Goal: Task Accomplishment & Management: Complete application form

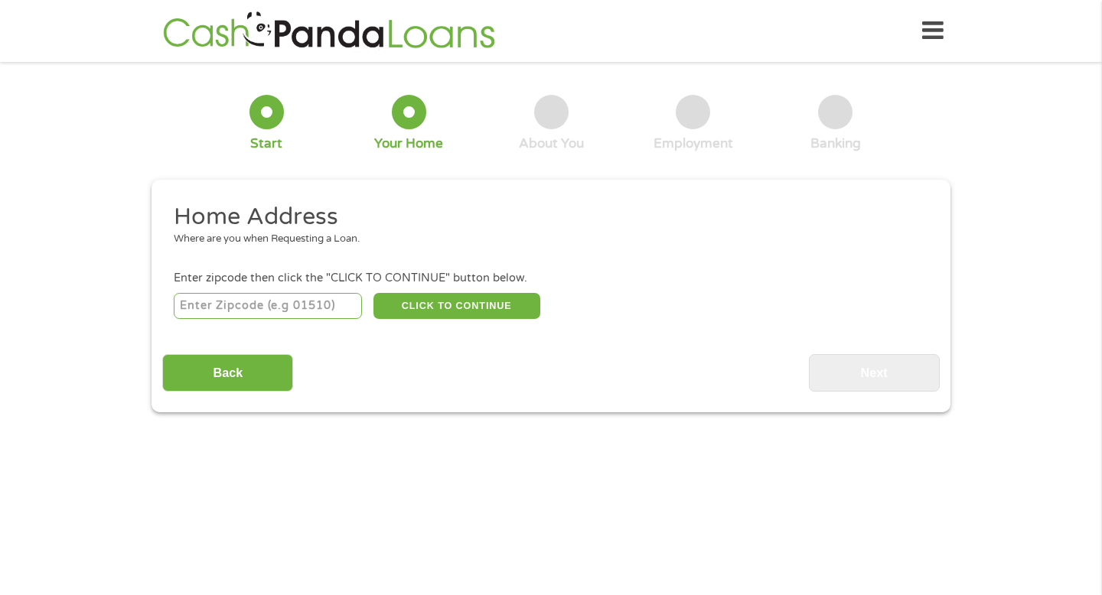
click at [262, 311] on input "number" at bounding box center [268, 306] width 189 height 26
type input "32807"
click at [476, 312] on button "CLICK TO CONTINUE" at bounding box center [457, 306] width 167 height 26
type input "32807"
type input "Orlando"
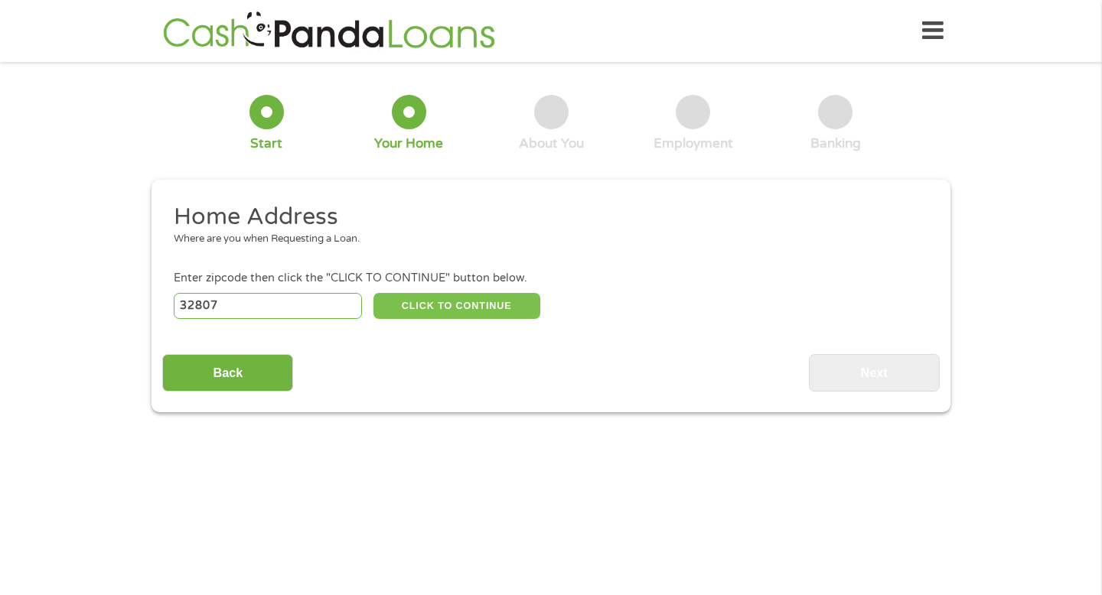
select select "[US_STATE]"
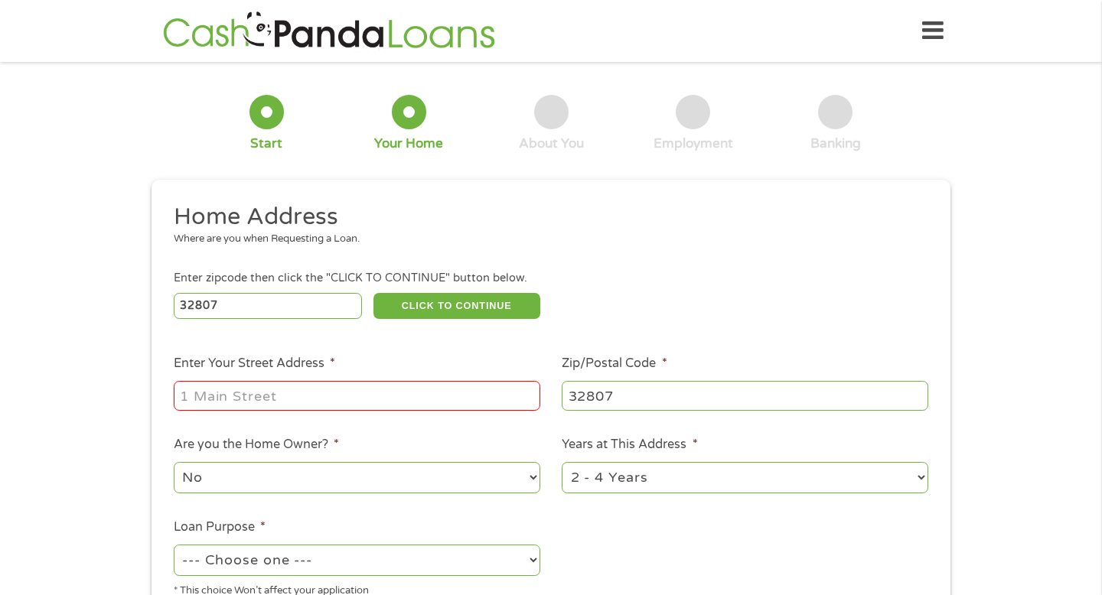
click at [378, 390] on input "Enter Your Street Address *" at bounding box center [357, 395] width 367 height 29
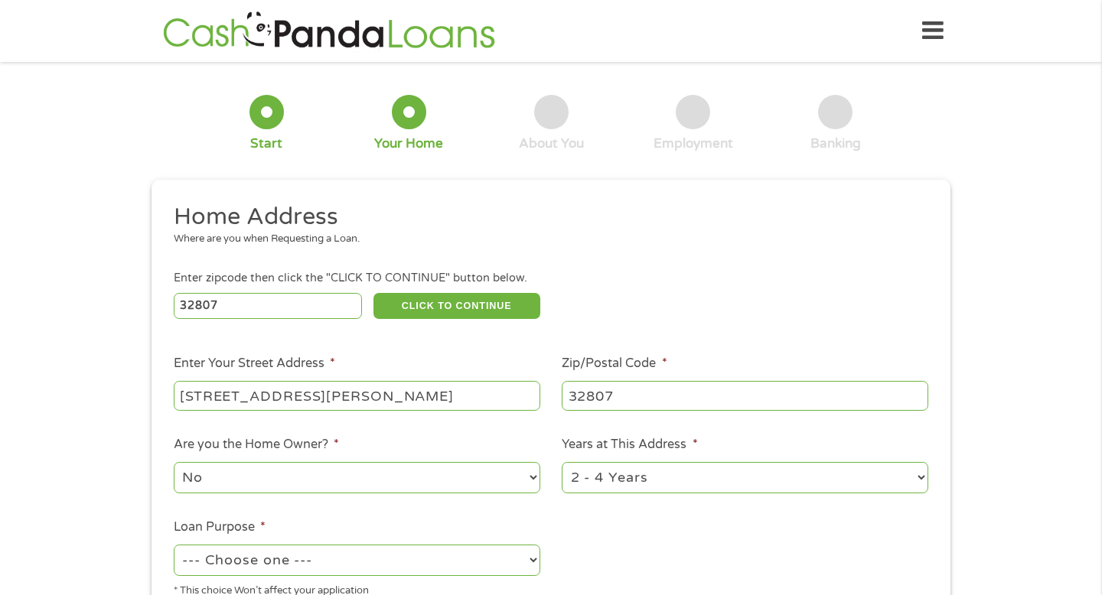
type input "976 Soria Avenue"
click at [670, 309] on div "32807 CLICK TO CONTINUE Please recheck your Zipcode, it seems to be Incorrect" at bounding box center [551, 305] width 755 height 31
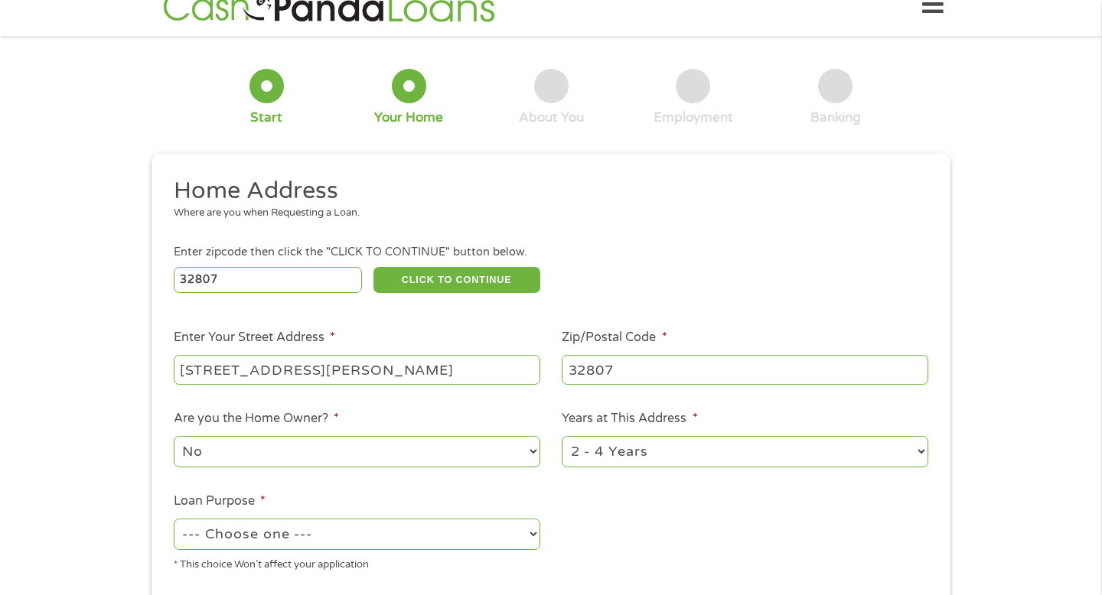
scroll to position [31, 0]
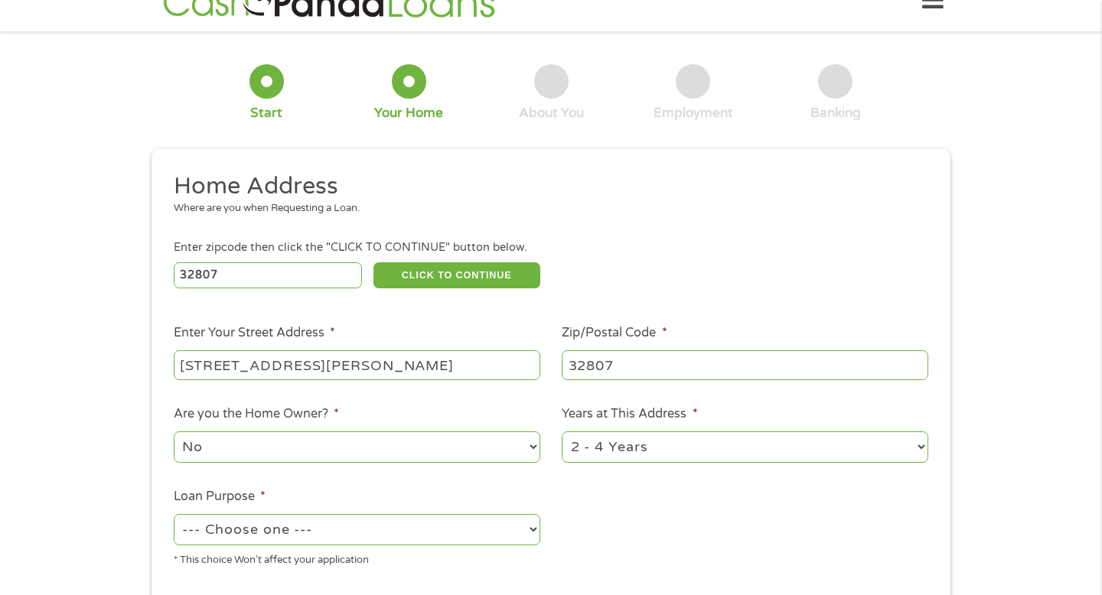
click at [644, 449] on select "1 Year or less 1 - 2 Years 2 - 4 Years Over 4 Years" at bounding box center [745, 447] width 367 height 31
select select "60months"
click at [562, 432] on select "1 Year or less 1 - 2 Years 2 - 4 Years Over 4 Years" at bounding box center [745, 447] width 367 height 31
click at [436, 540] on select "--- Choose one --- Pay Bills Debt Consolidation Home Improvement Major Purchase…" at bounding box center [357, 529] width 367 height 31
select select "other"
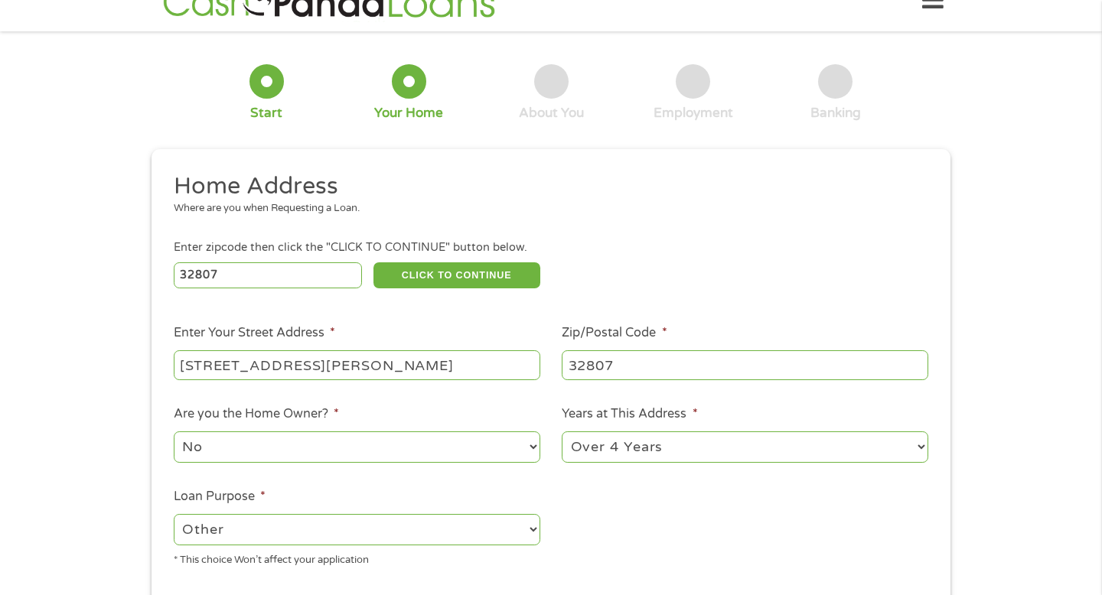
click at [174, 515] on select "--- Choose one --- Pay Bills Debt Consolidation Home Improvement Major Purchase…" at bounding box center [357, 529] width 367 height 31
click at [701, 537] on ul "Home Address Where are you when Requesting a Loan. Enter zipcode then click the…" at bounding box center [550, 375] width 777 height 409
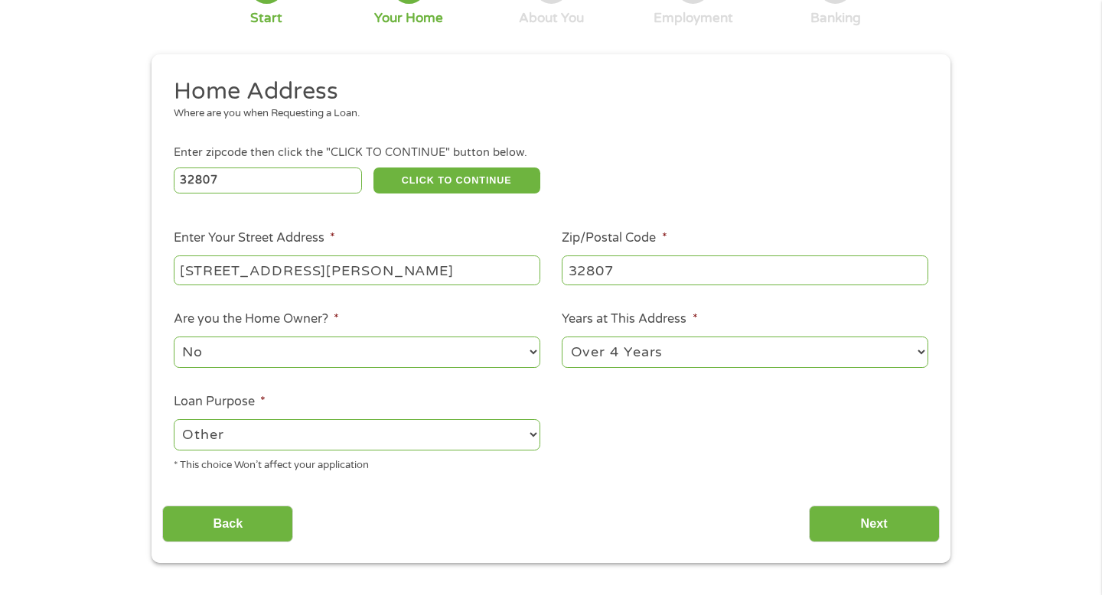
scroll to position [153, 0]
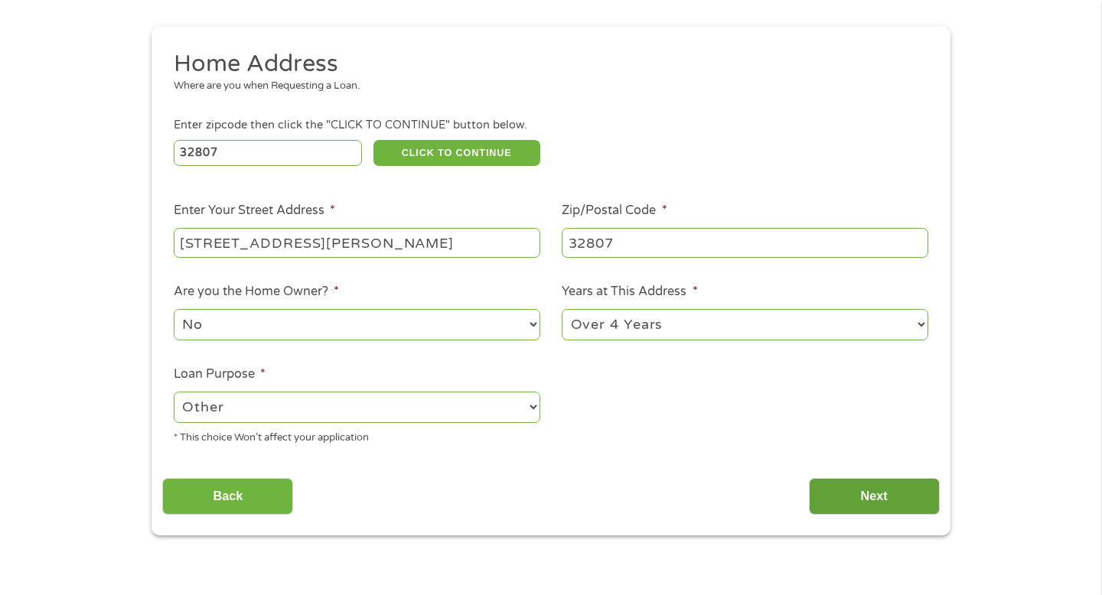
click at [886, 500] on input "Next" at bounding box center [874, 497] width 131 height 38
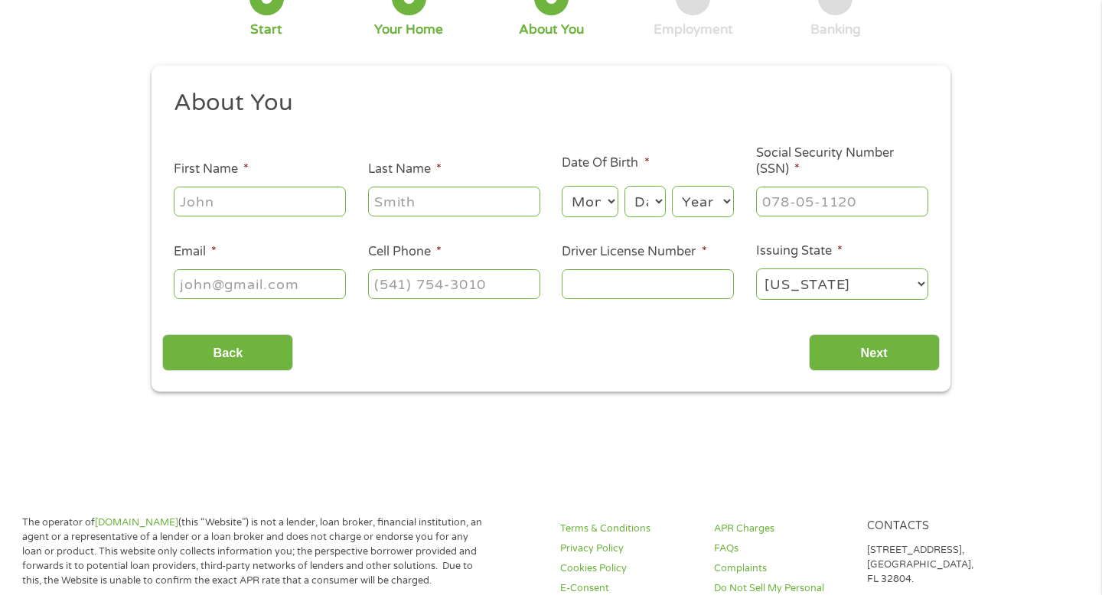
scroll to position [0, 0]
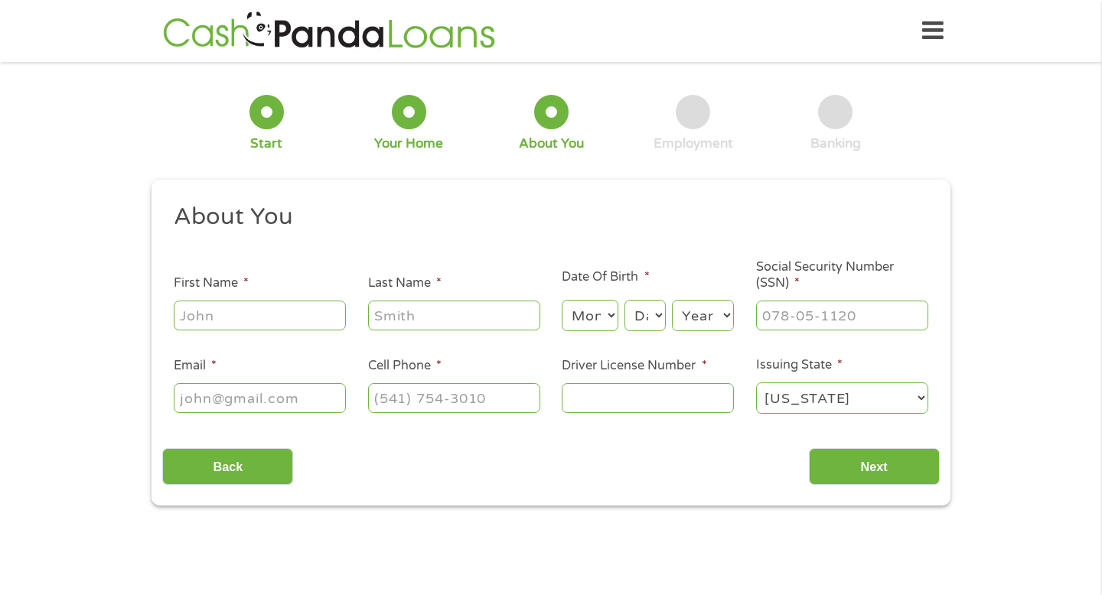
click at [248, 325] on input "First Name *" at bounding box center [260, 315] width 172 height 29
type input "Cherokee"
type input "Brown"
select select "2"
click at [635, 312] on select "Day 1 2 3 4 5 6 7 8 9 10 11 12 13 14 15 16 17 18 19 20 21 22 23 24 25 26 27 28 …" at bounding box center [645, 315] width 41 height 31
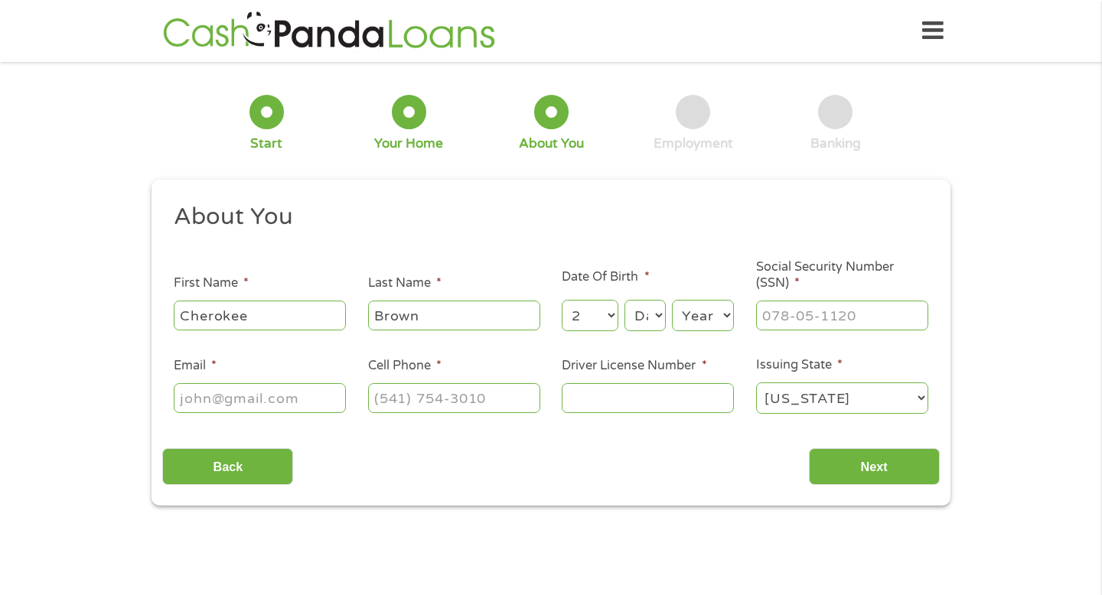
select select "22"
click at [625, 301] on select "Day 1 2 3 4 5 6 7 8 9 10 11 12 13 14 15 16 17 18 19 20 21 22 23 24 25 26 27 28 …" at bounding box center [645, 315] width 41 height 31
type input "___-__-____"
click at [843, 311] on input "___-__-____" at bounding box center [842, 315] width 172 height 29
click at [708, 317] on select "Year 2007 2006 2005 2004 2003 2002 2001 2000 1999 1998 1997 1996 1995 1994 1993…" at bounding box center [703, 315] width 62 height 31
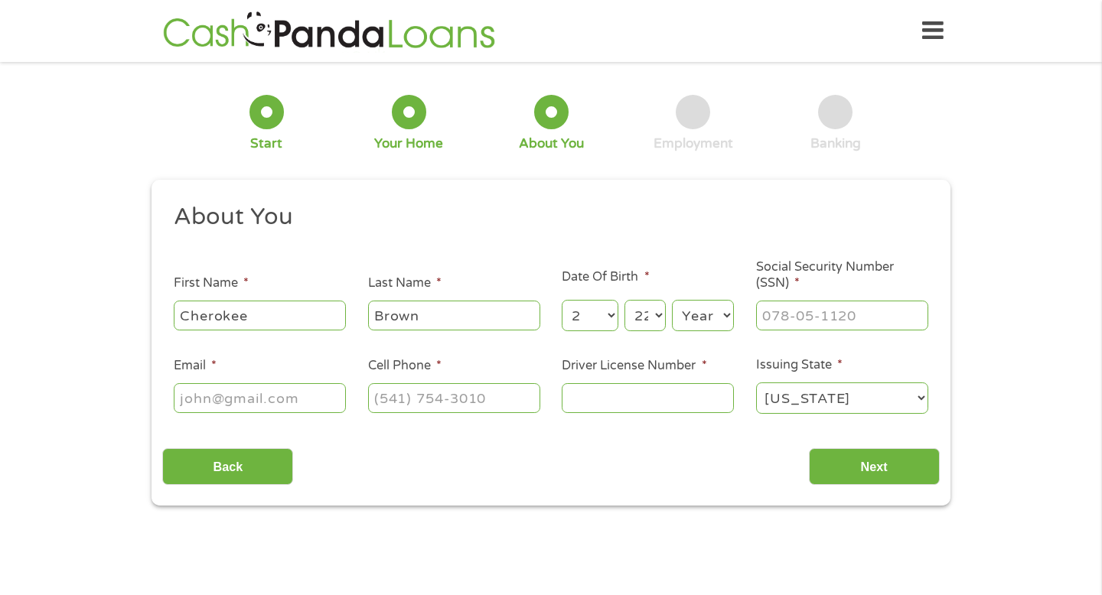
select select "1997"
click at [672, 301] on select "Year 2007 2006 2005 2004 2003 2002 2001 2000 1999 1998 1997 1996 1995 1994 1993…" at bounding box center [703, 315] width 62 height 31
click at [838, 319] on input "___-__-____" at bounding box center [842, 315] width 172 height 29
type input "090-86-8403"
click at [252, 391] on input "Email *" at bounding box center [260, 397] width 172 height 29
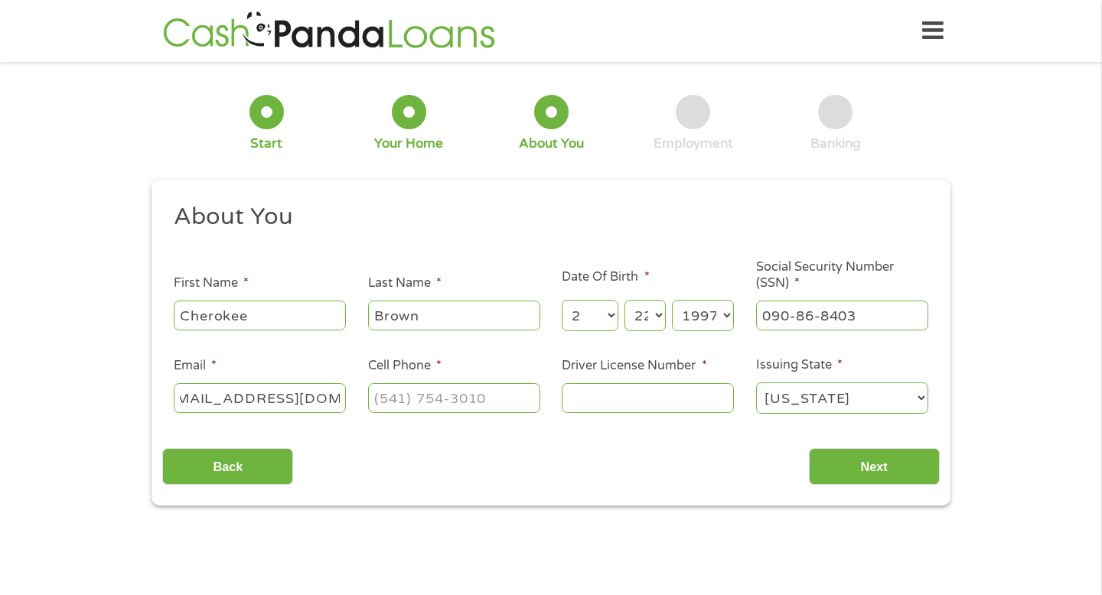
scroll to position [0, 35]
type input "cherobrown97@gmail.com"
type input "(407) 717-8459"
click at [587, 392] on input "Driver License Number *" at bounding box center [648, 397] width 172 height 29
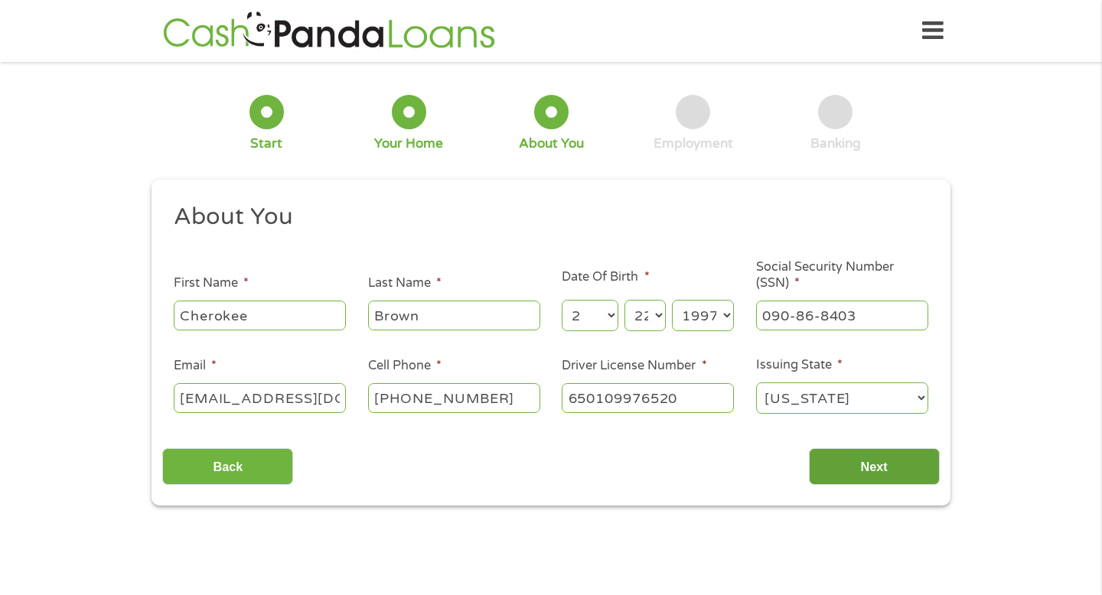
type input "650109976520"
click at [868, 465] on input "Next" at bounding box center [874, 468] width 131 height 38
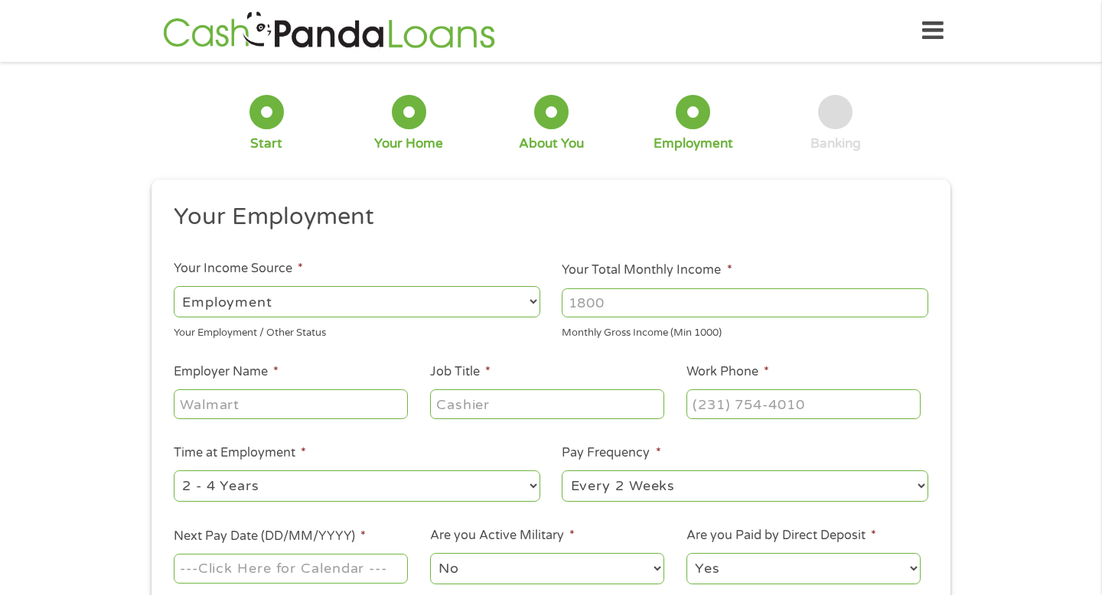
scroll to position [6, 6]
click at [637, 305] on input "Your Total Monthly Income *" at bounding box center [745, 303] width 367 height 29
type input "6250"
click at [279, 406] on input "Employer Name *" at bounding box center [291, 404] width 234 height 29
click at [248, 400] on input "pUS" at bounding box center [291, 404] width 234 height 29
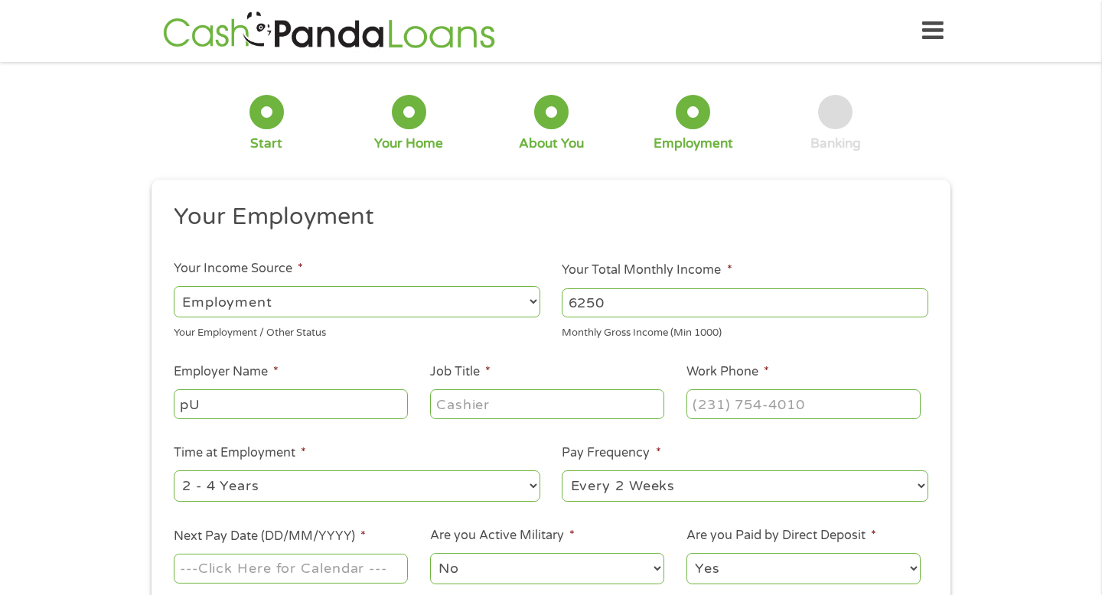
type input "p"
type input "US Battery Supply"
type input "Sales Training Manager"
type input "(855) 487-2288"
click at [361, 488] on select "--- Choose one --- 1 Year or less 1 - 2 Years 2 - 4 Years Over 4 Years" at bounding box center [357, 486] width 367 height 31
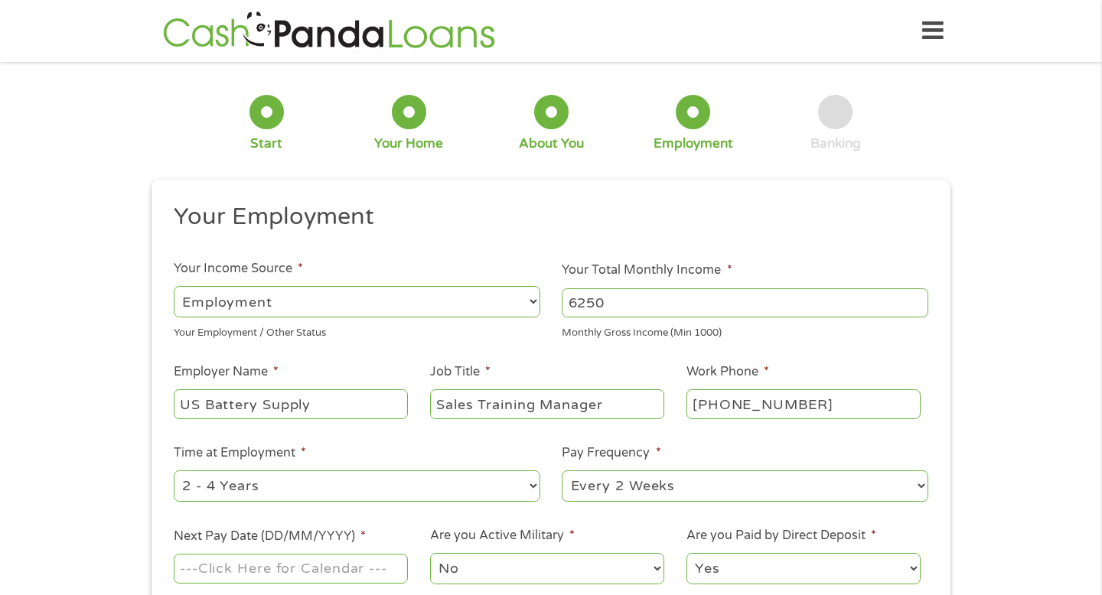
select select "24months"
click at [174, 471] on select "--- Choose one --- 1 Year or less 1 - 2 Years 2 - 4 Years Over 4 Years" at bounding box center [357, 486] width 367 height 31
click at [374, 532] on li "Next Pay Date (DD/MM/YYYY) *" at bounding box center [290, 556] width 256 height 59
click at [325, 576] on input "Next Pay Date (DD/MM/YYYY) *" at bounding box center [291, 568] width 234 height 29
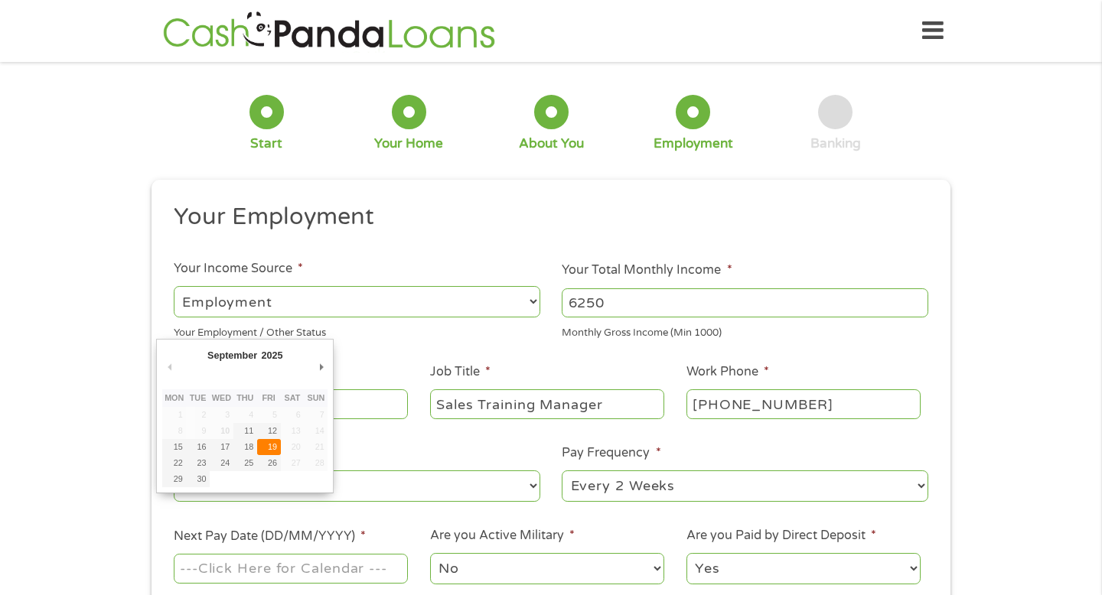
type input "19/09/2025"
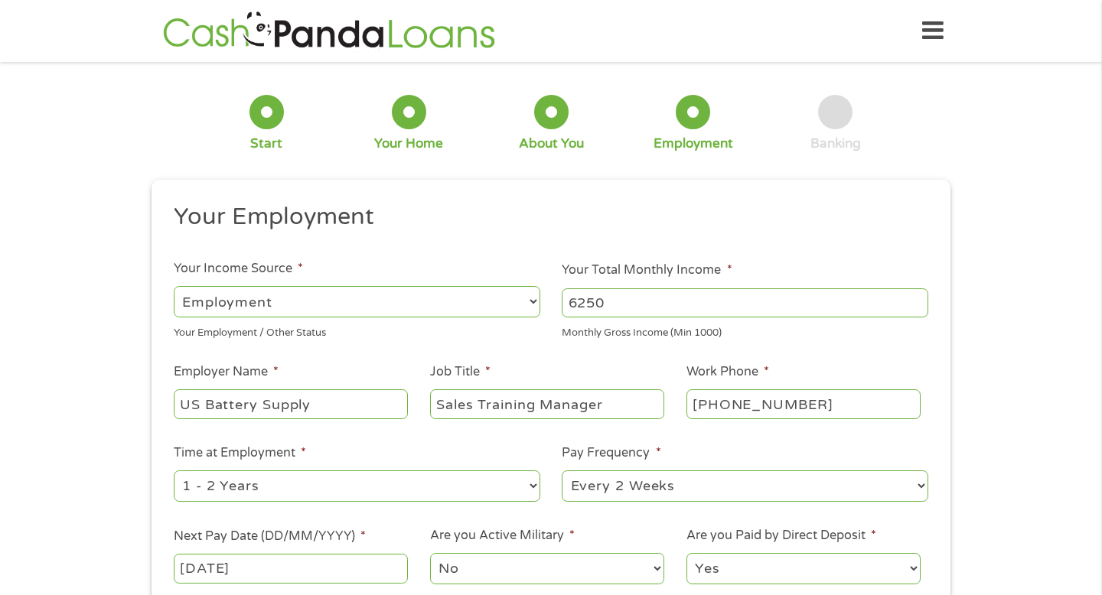
click at [777, 565] on select "Yes No" at bounding box center [804, 568] width 234 height 31
select select "0"
click at [687, 553] on select "Yes No" at bounding box center [804, 568] width 234 height 31
click at [870, 517] on ul "Your Employment Your Income Source * --- Choose one --- Employment Self Employe…" at bounding box center [550, 400] width 777 height 396
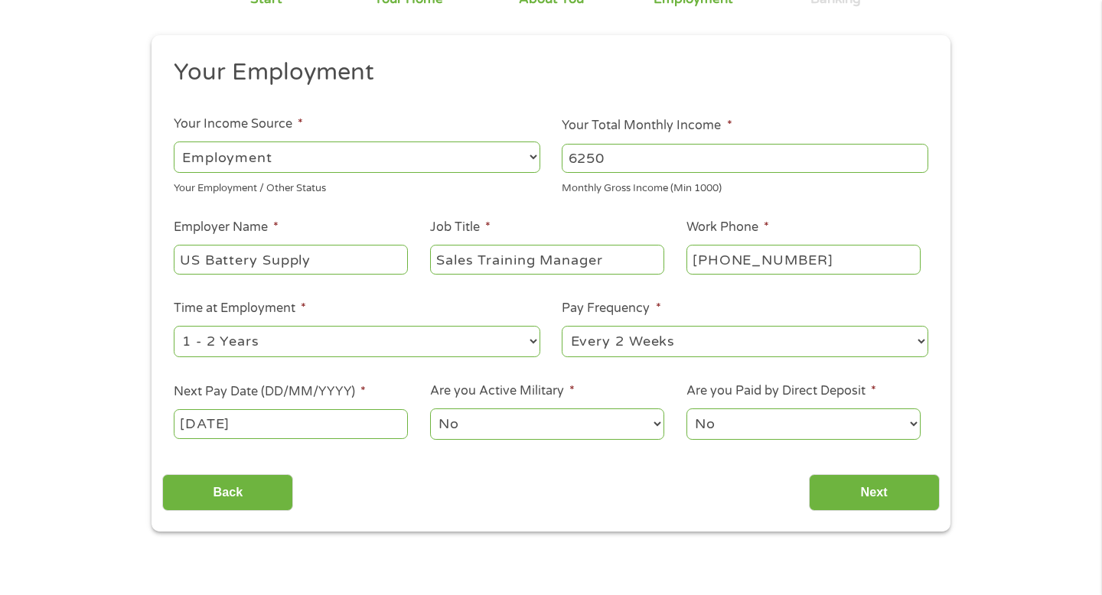
scroll to position [153, 0]
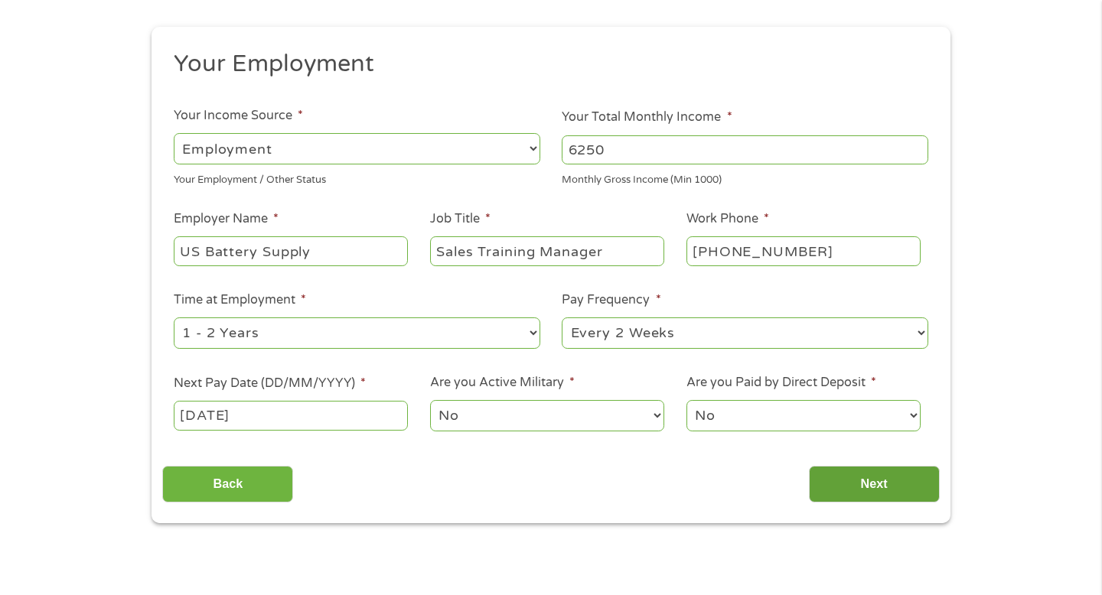
click at [874, 479] on input "Next" at bounding box center [874, 485] width 131 height 38
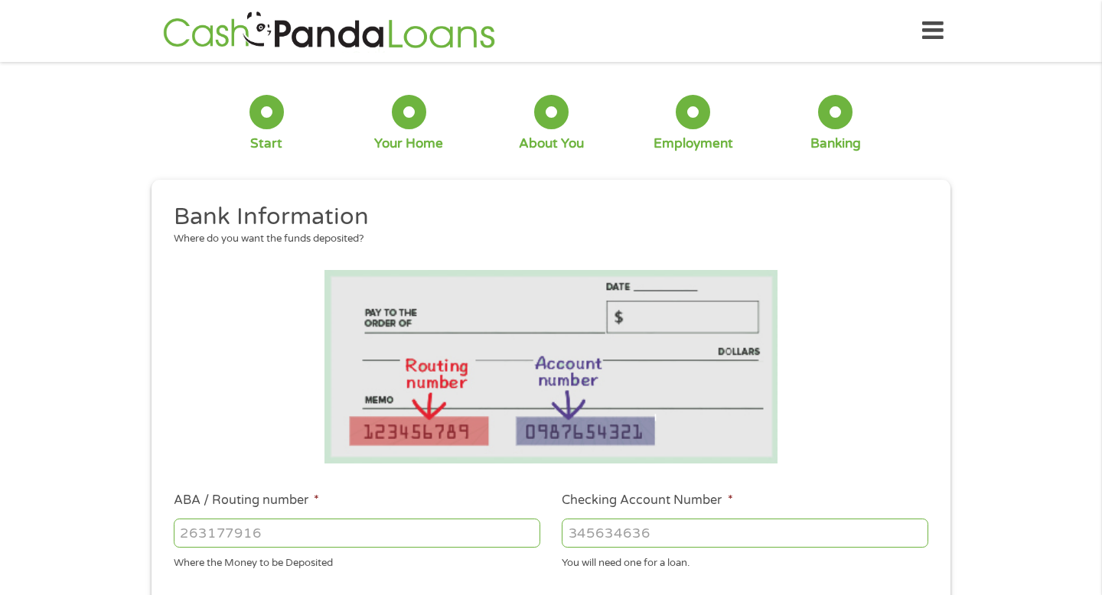
scroll to position [98, 6]
click at [899, 367] on li at bounding box center [550, 367] width 777 height 194
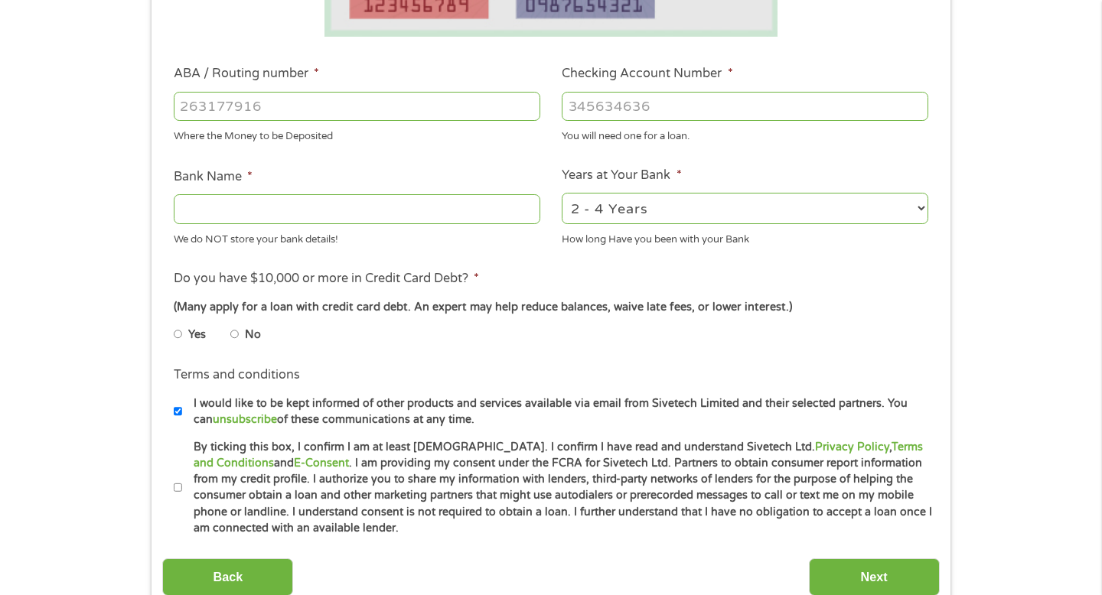
scroll to position [429, 0]
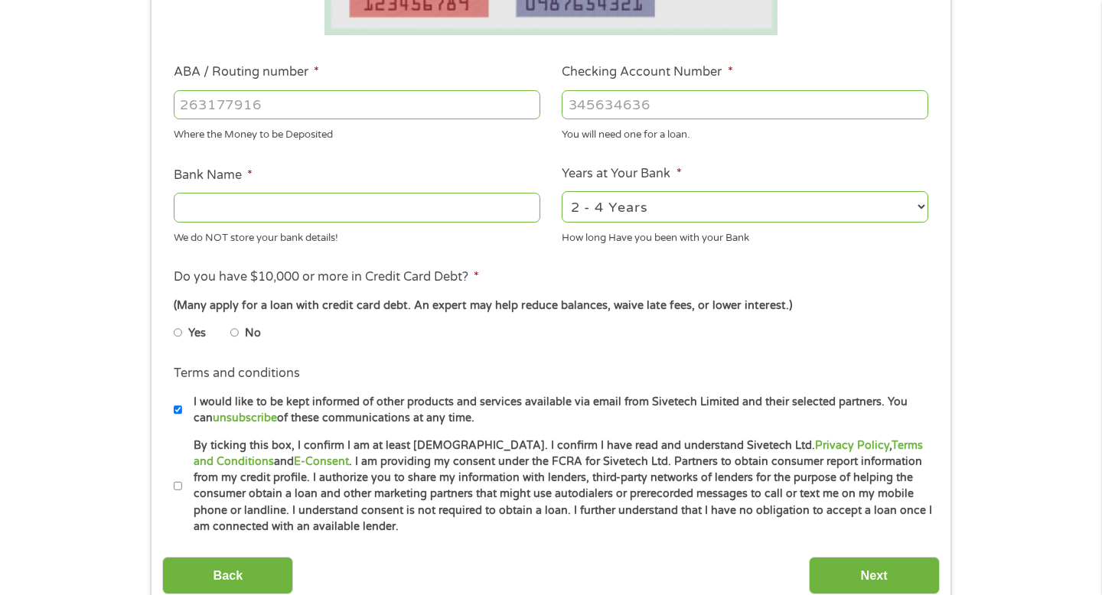
click at [243, 333] on li "No" at bounding box center [257, 333] width 55 height 30
click at [233, 331] on input "No" at bounding box center [234, 333] width 9 height 24
radio input "true"
click at [345, 96] on input "ABA / Routing number *" at bounding box center [357, 104] width 367 height 29
type input "2670841313"
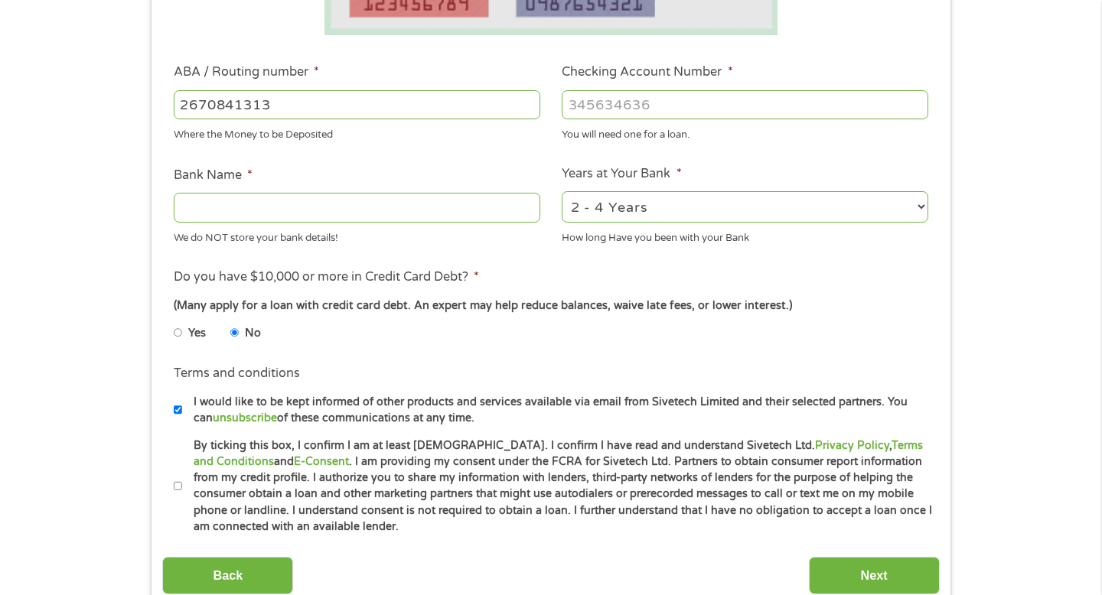
type input "JP MORGAN CHASE BANK NA"
type input "267084131"
type input "562085526"
click at [510, 345] on ul "Yes No" at bounding box center [356, 335] width 365 height 35
click at [176, 410] on input "I would like to be kept informed of other products and services available via e…" at bounding box center [178, 410] width 9 height 24
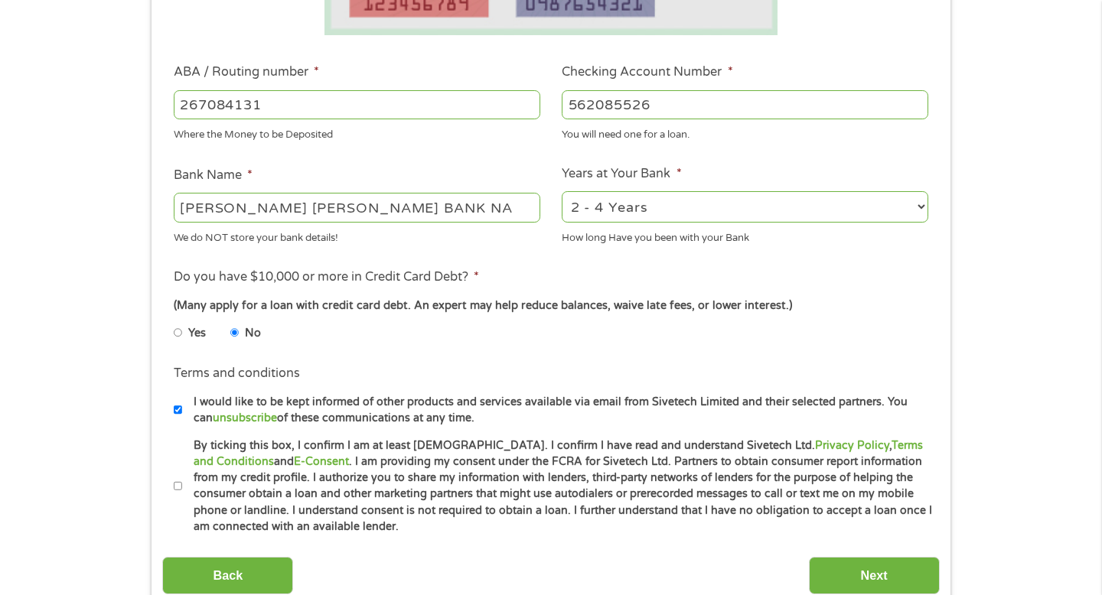
checkbox input "false"
click at [505, 328] on ul "Yes No" at bounding box center [356, 335] width 365 height 35
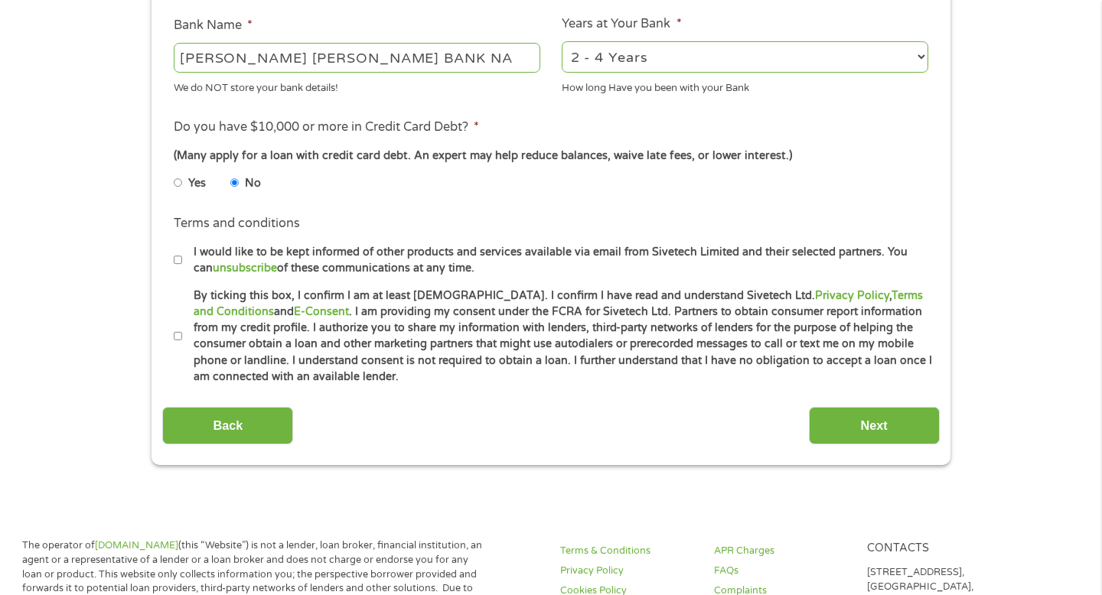
scroll to position [582, 0]
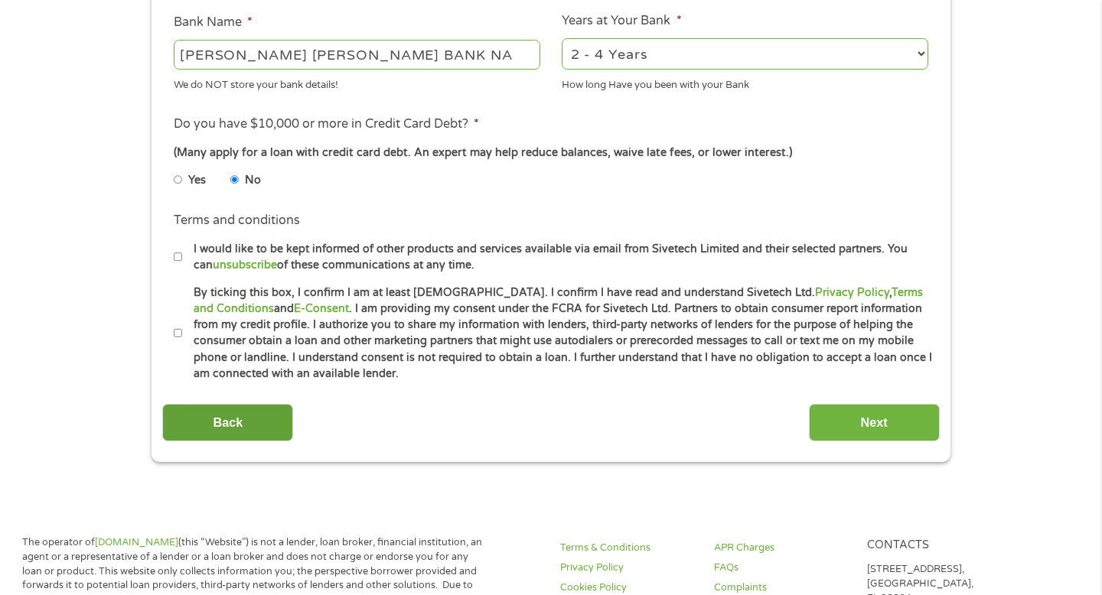
click at [250, 420] on input "Back" at bounding box center [227, 423] width 131 height 38
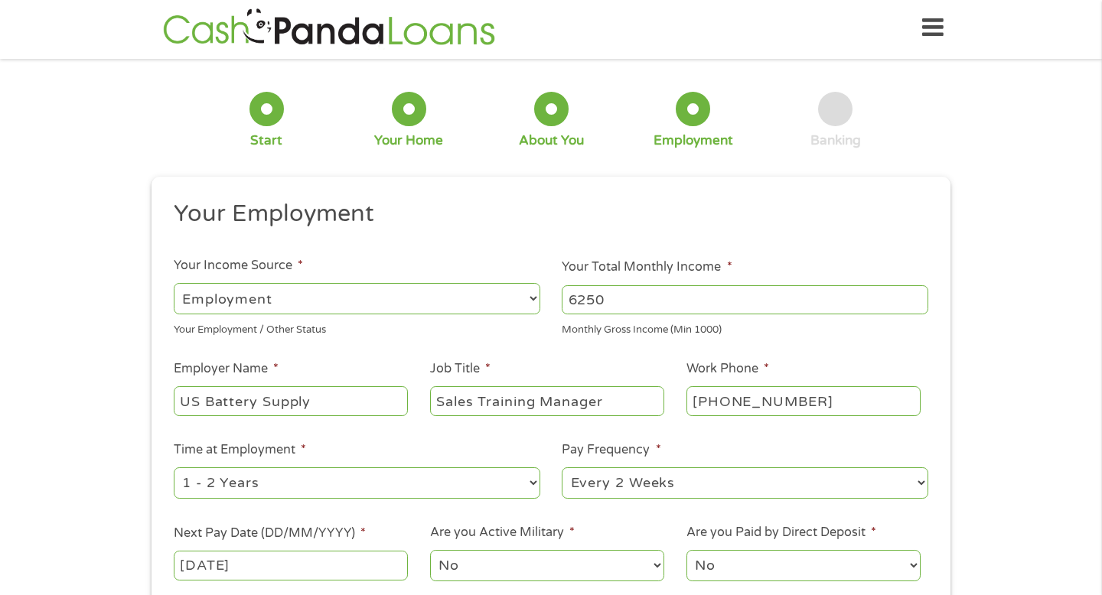
scroll to position [0, 0]
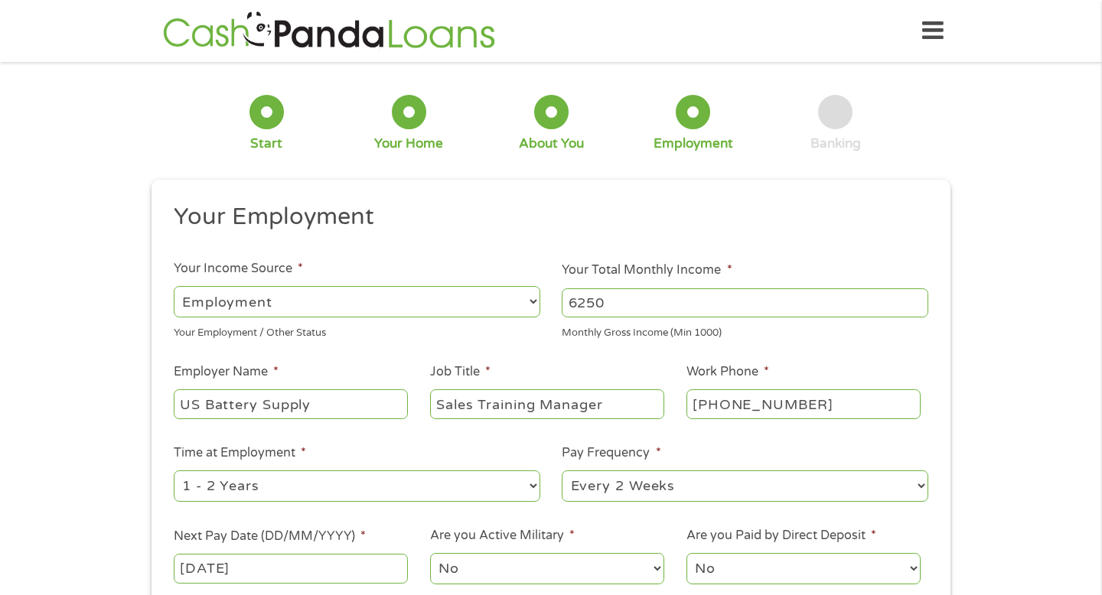
click at [860, 452] on li "Pay Frequency * --- Choose one --- Every 2 Weeks Every Week Monthly Semi-Monthly" at bounding box center [745, 474] width 389 height 60
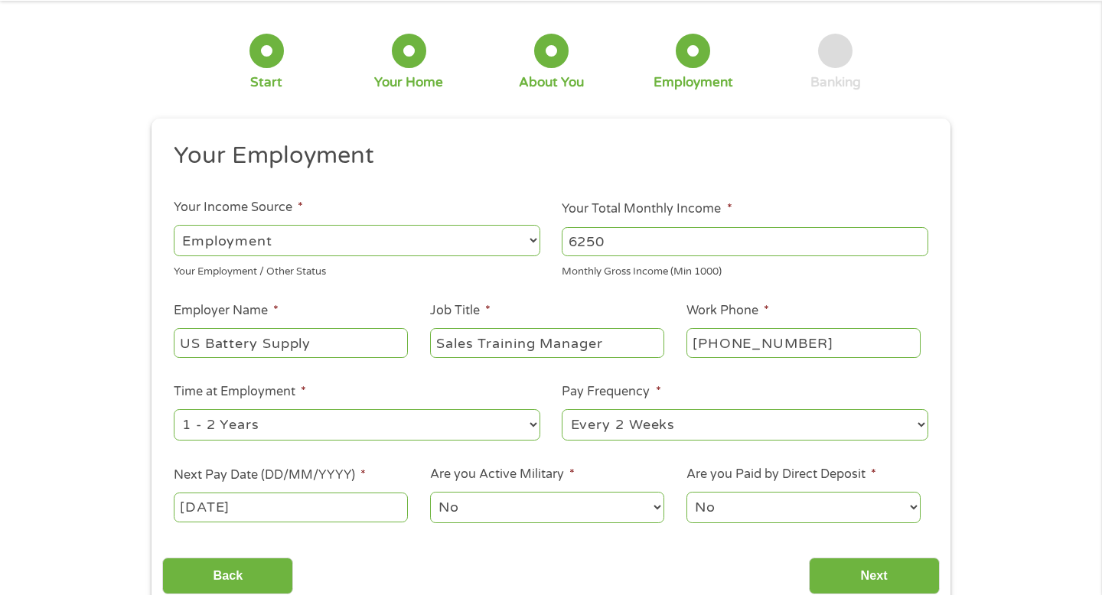
scroll to position [92, 0]
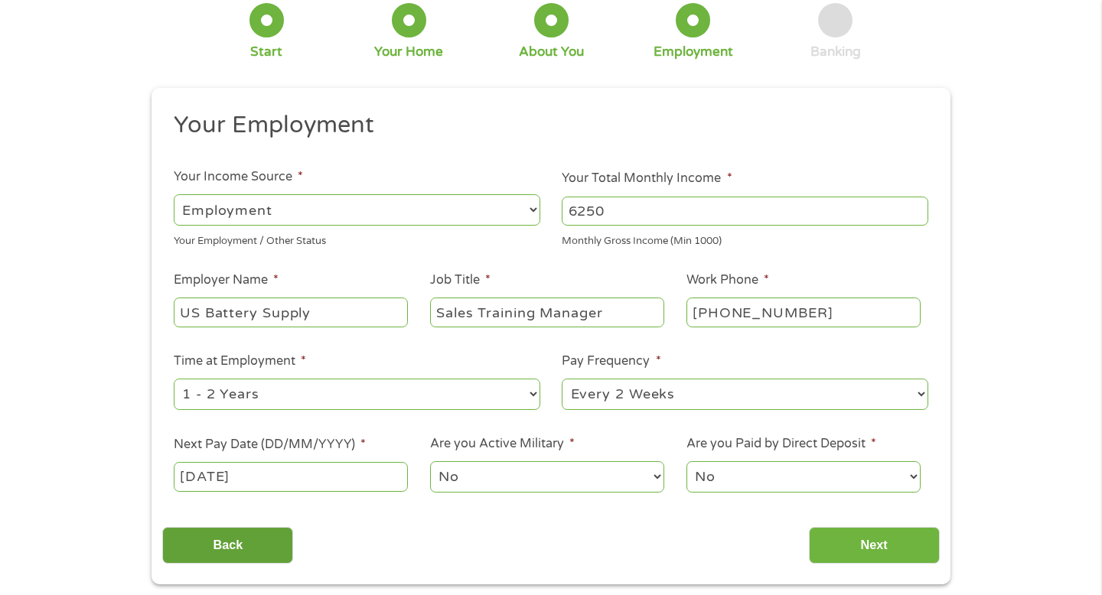
click at [266, 555] on input "Back" at bounding box center [227, 546] width 131 height 38
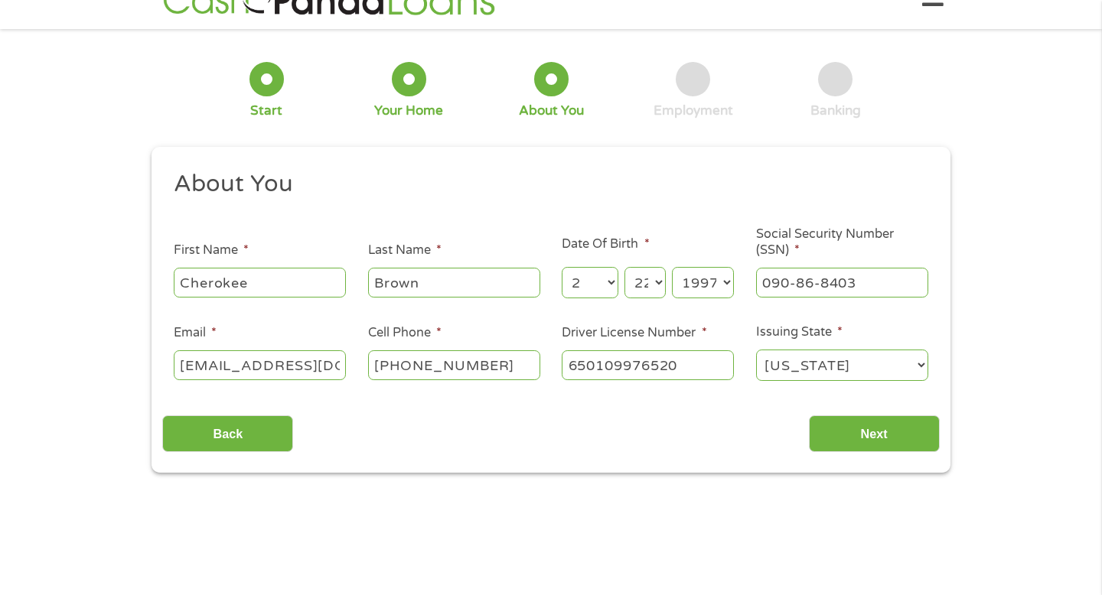
scroll to position [0, 0]
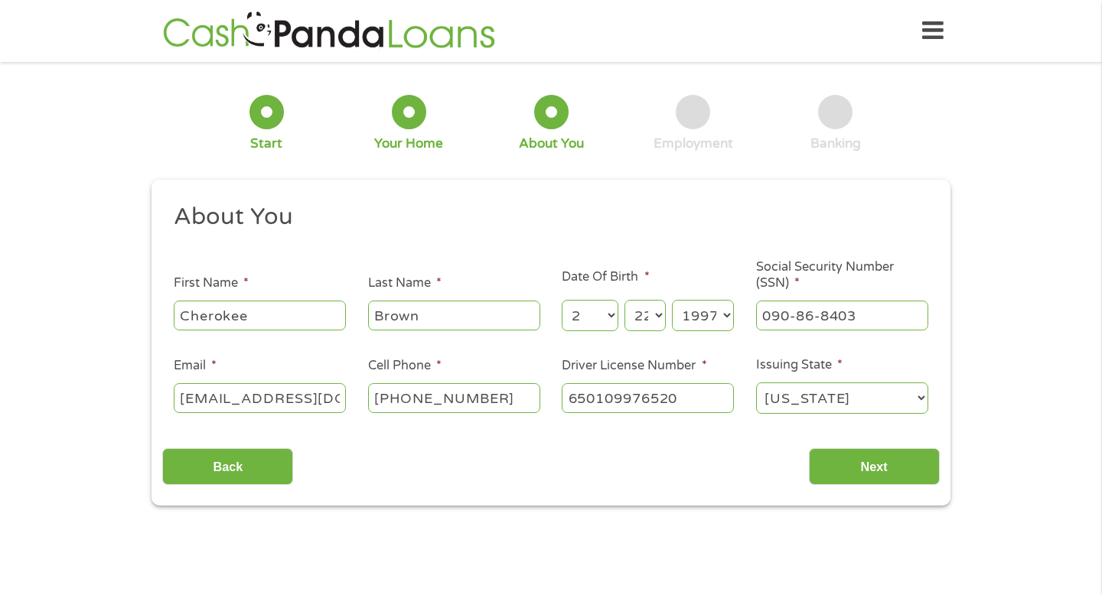
click at [669, 402] on input "650109976520" at bounding box center [648, 397] width 172 height 29
type input "650109975620"
click at [849, 474] on input "Next" at bounding box center [874, 468] width 131 height 38
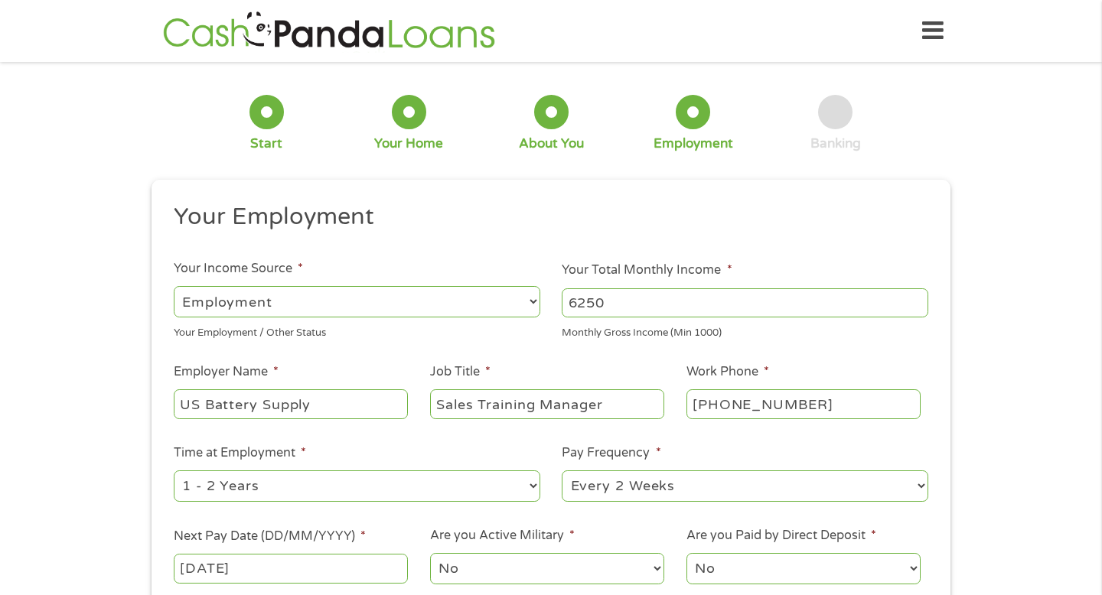
scroll to position [67, 6]
click at [848, 455] on li "Pay Frequency * --- Choose one --- Every 2 Weeks Every Week Monthly Semi-Monthly" at bounding box center [745, 474] width 389 height 60
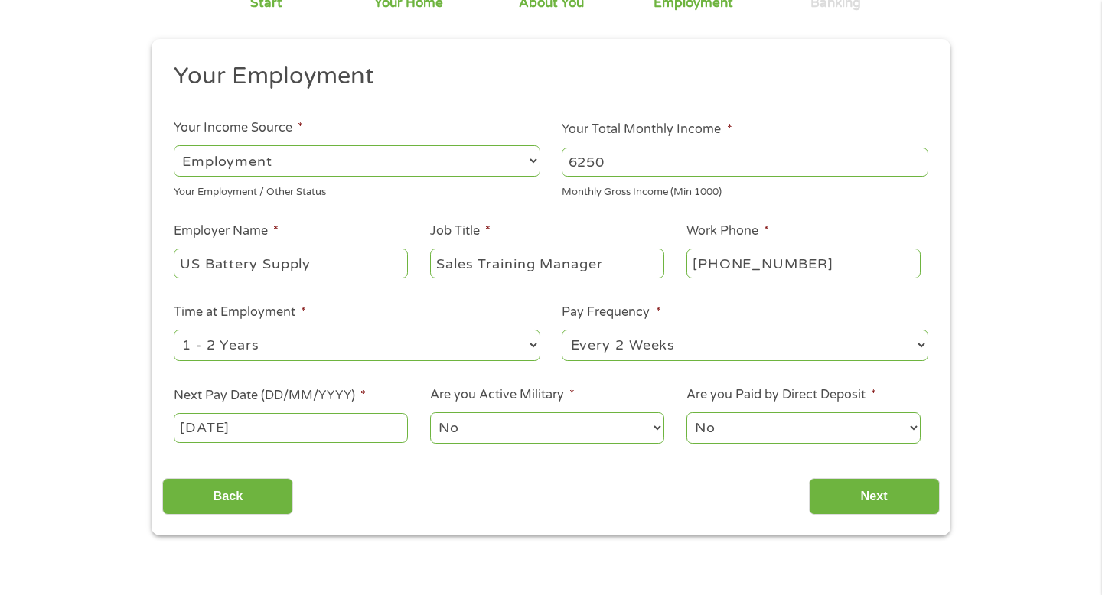
scroll to position [153, 0]
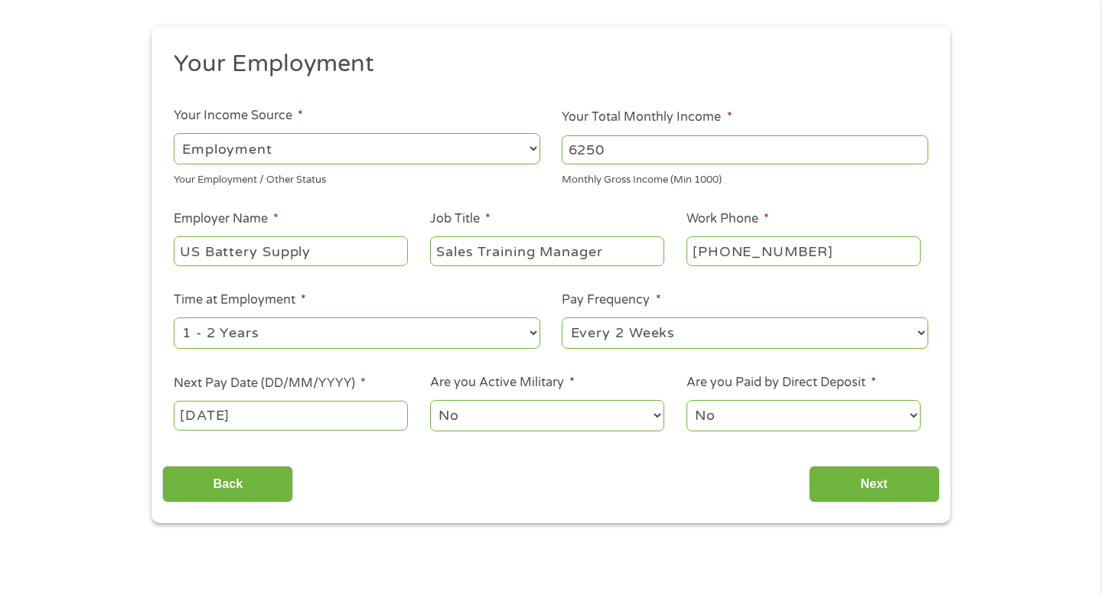
click at [871, 465] on div "Back Next" at bounding box center [550, 479] width 777 height 48
click at [872, 486] on input "Next" at bounding box center [874, 485] width 131 height 38
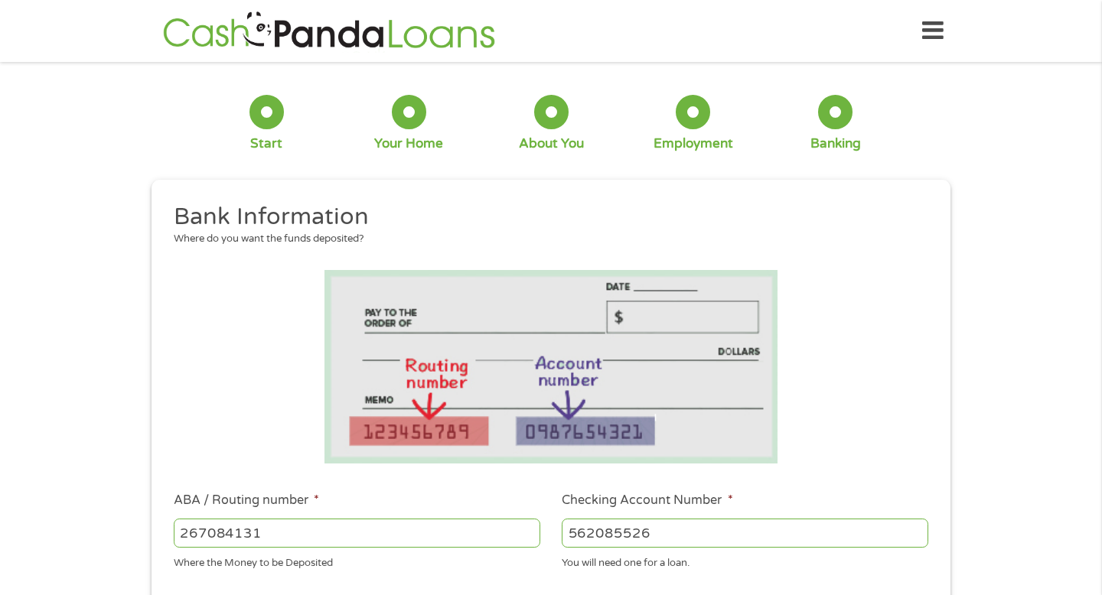
scroll to position [129, 6]
click at [877, 460] on li at bounding box center [550, 367] width 777 height 194
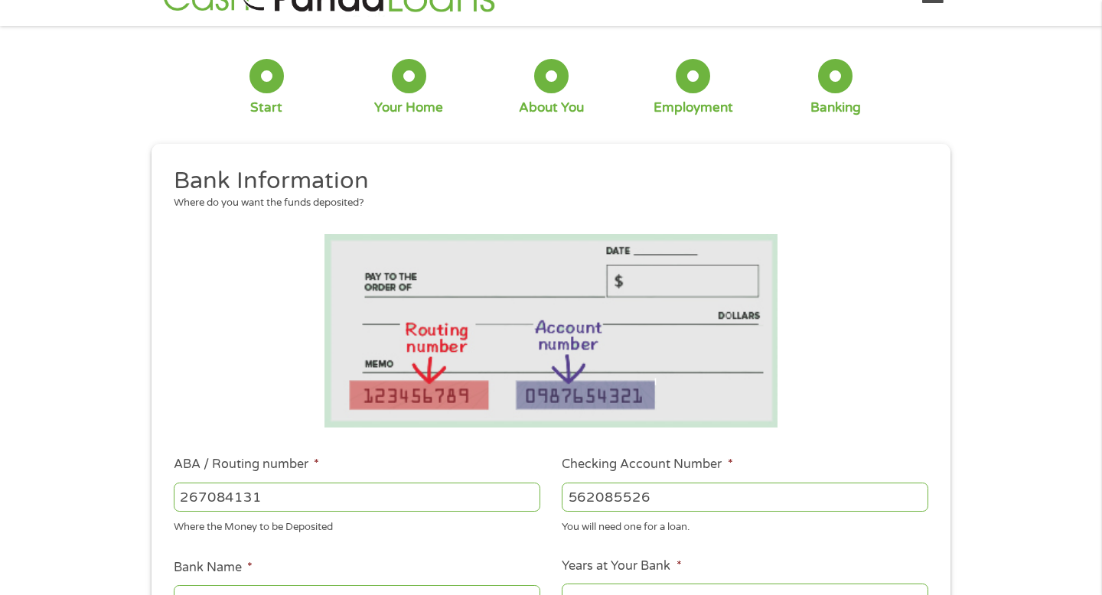
scroll to position [61, 0]
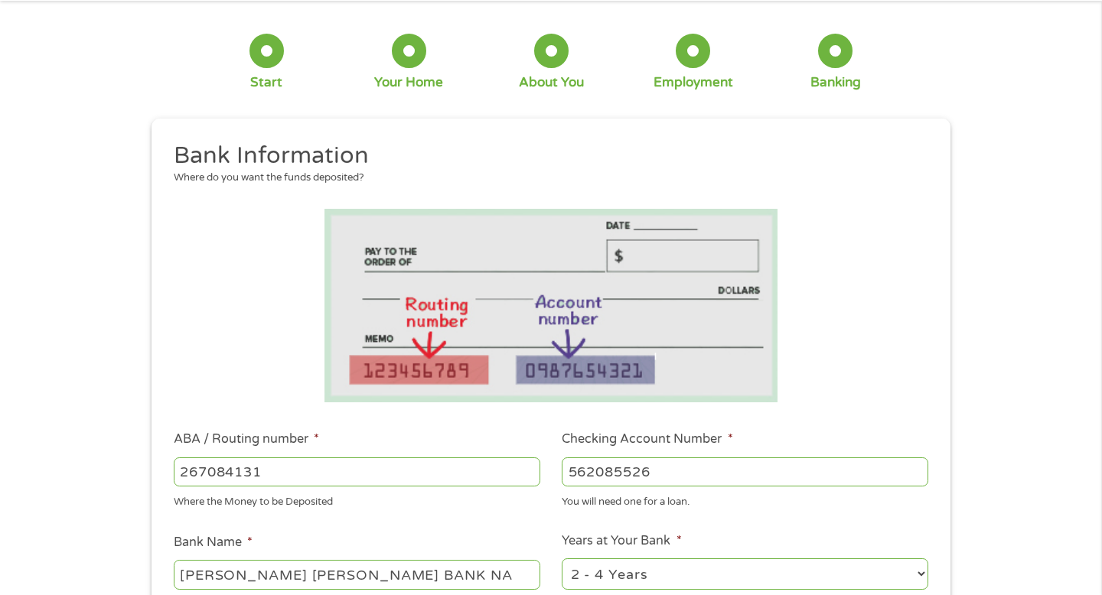
click at [710, 472] on input "562085526" at bounding box center [745, 472] width 367 height 29
type input "562085525"
click at [869, 531] on ul "Bank Information Where do you want the funds deposited? ABA / Routing number * …" at bounding box center [550, 522] width 777 height 762
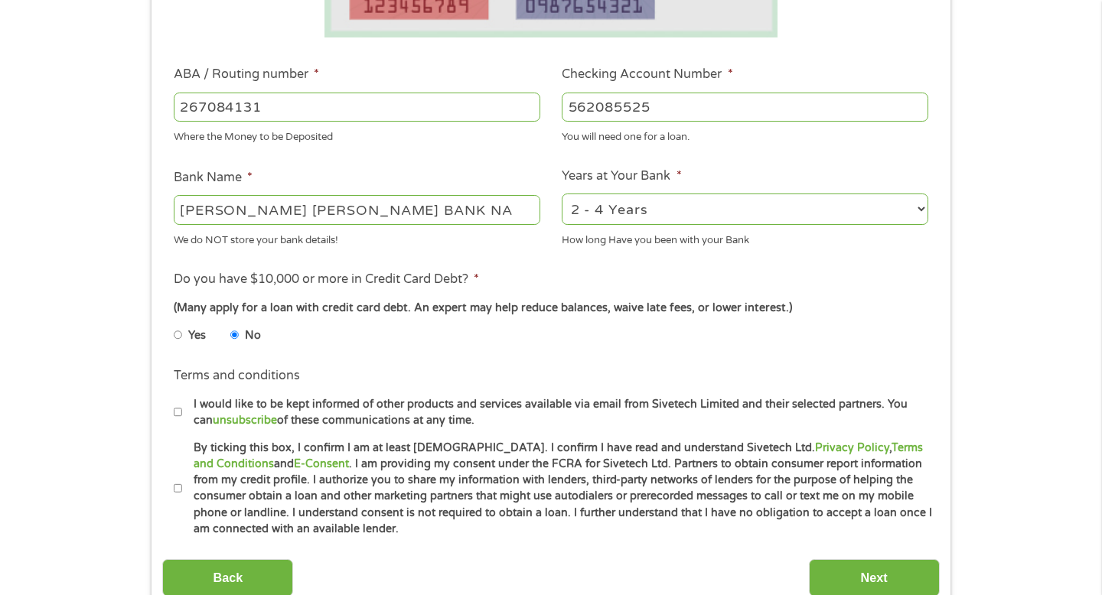
scroll to position [429, 0]
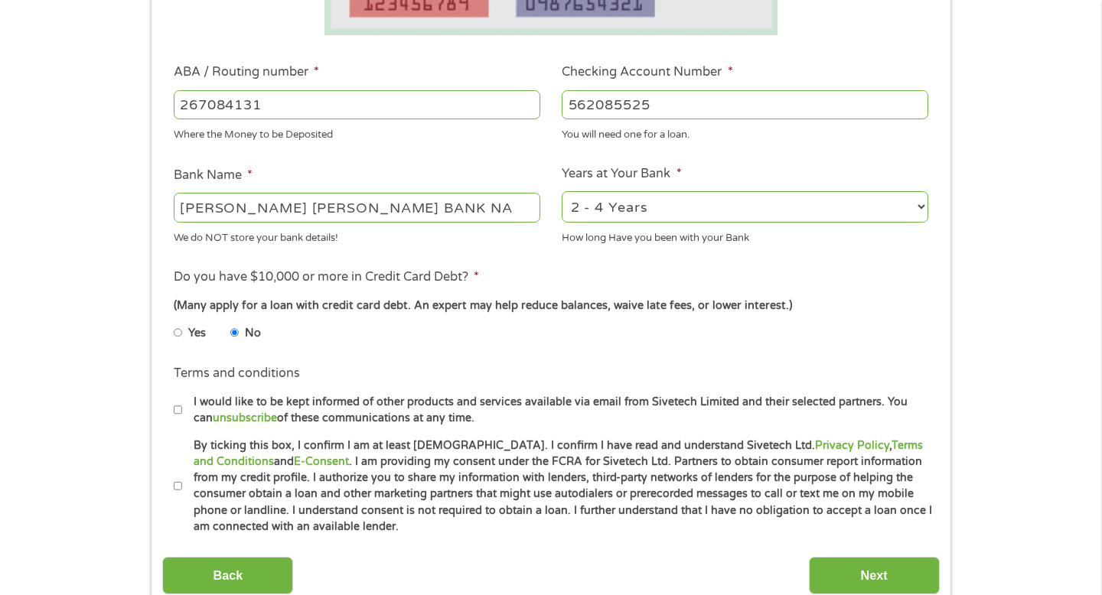
click at [175, 483] on input "By ticking this box, I confirm I am at least 18 years old. I confirm I have rea…" at bounding box center [178, 487] width 9 height 24
checkbox input "true"
click at [852, 568] on input "Next" at bounding box center [874, 576] width 131 height 38
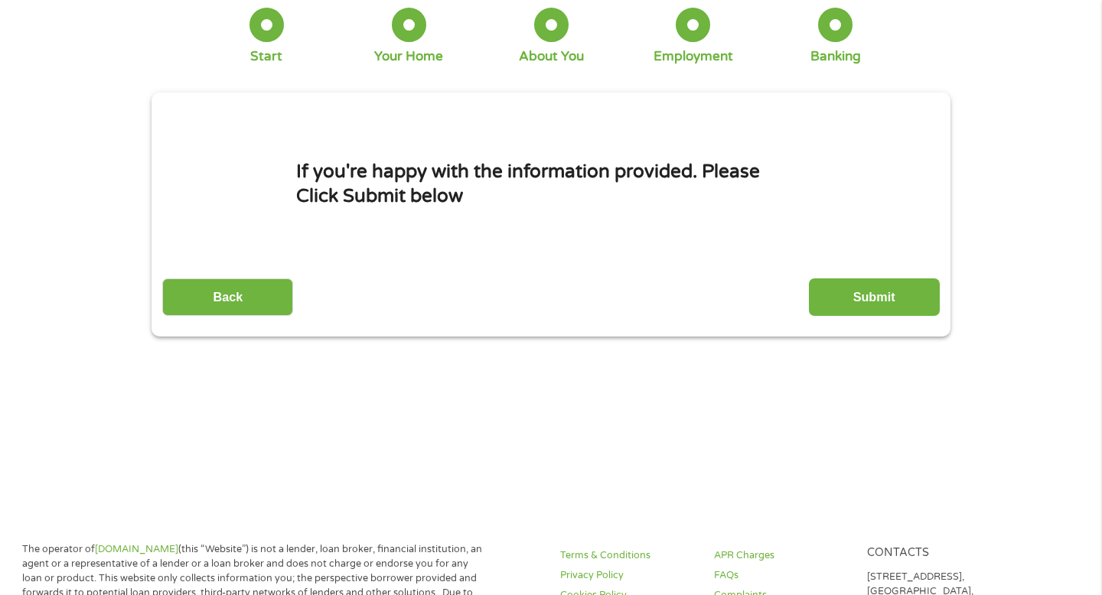
scroll to position [0, 0]
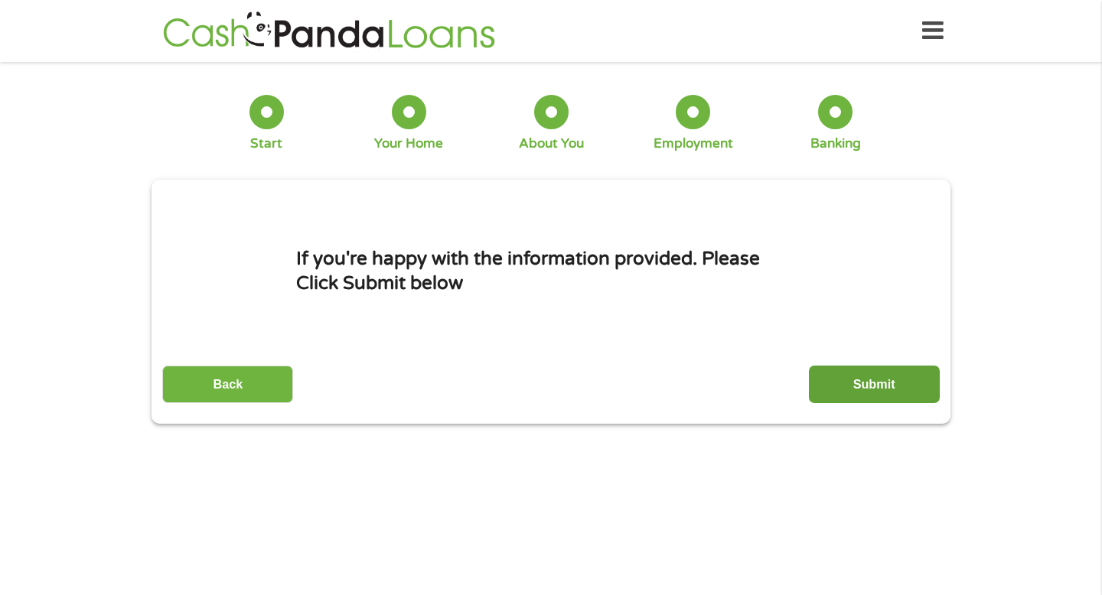
click at [899, 380] on input "Submit" at bounding box center [874, 385] width 131 height 38
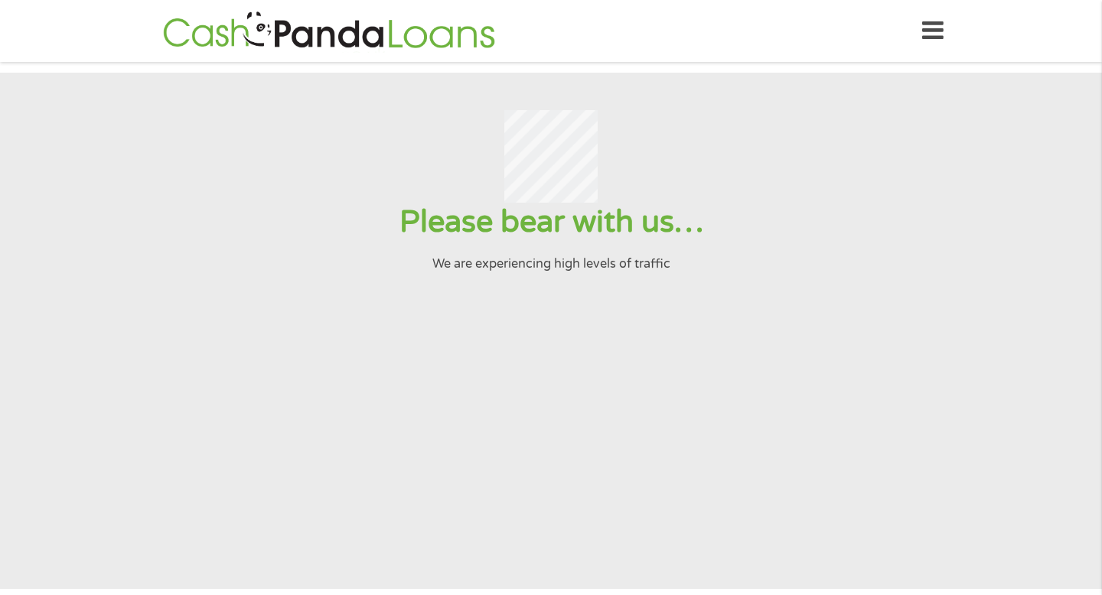
click at [936, 32] on icon at bounding box center [932, 31] width 21 height 38
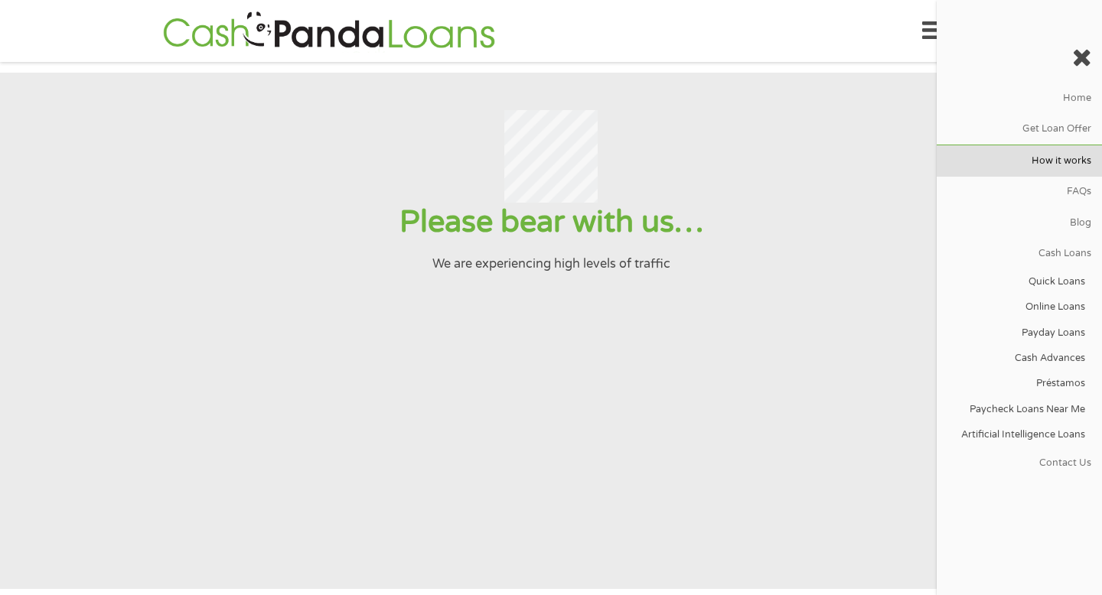
click at [1035, 163] on link "How it works" at bounding box center [1019, 160] width 165 height 31
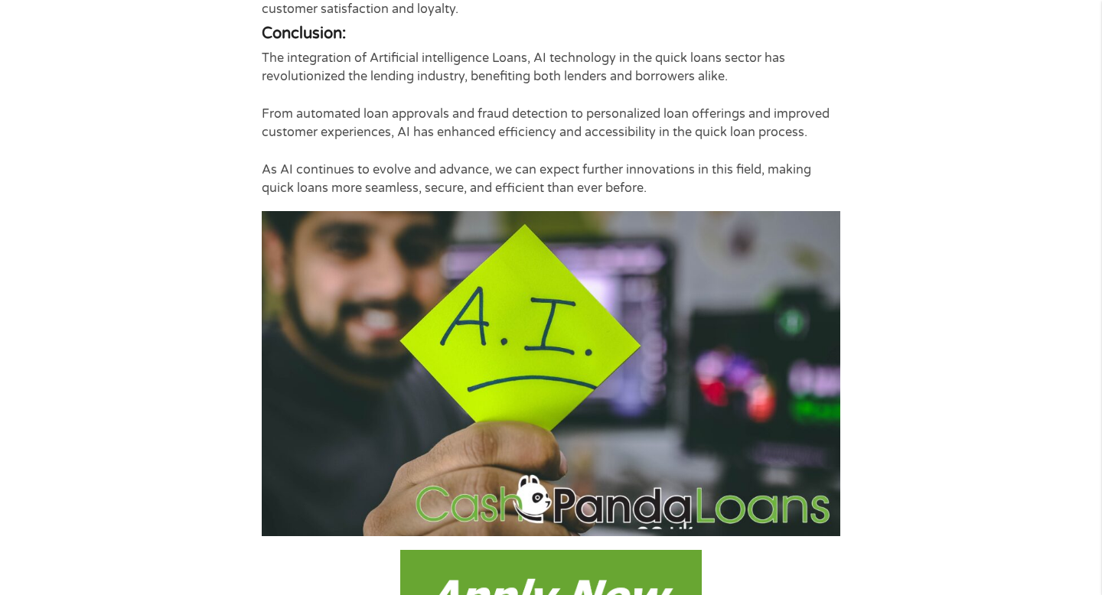
scroll to position [1959, 0]
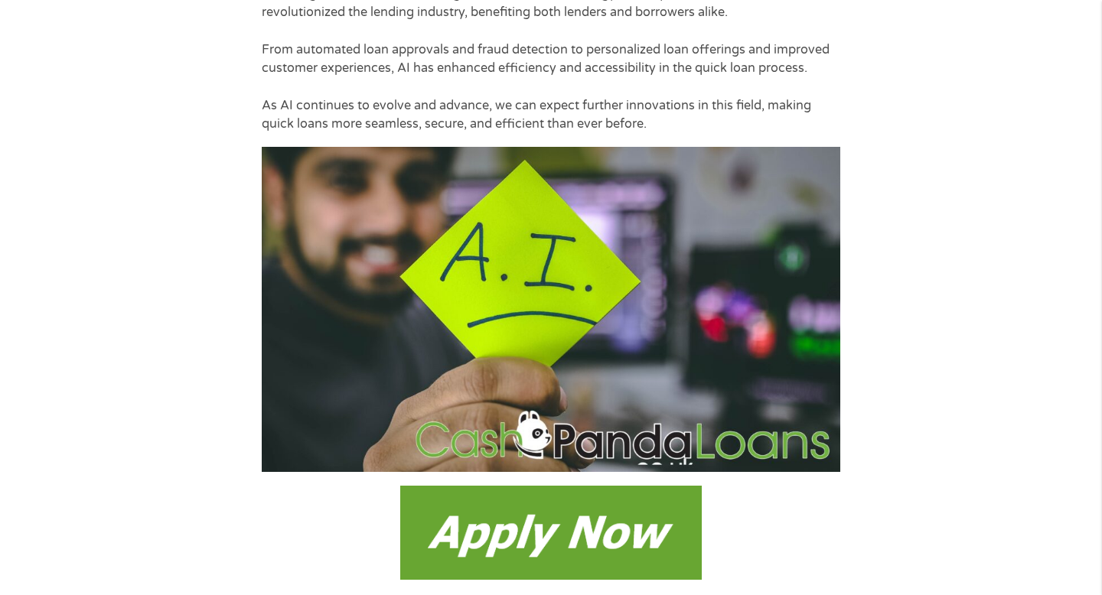
scroll to position [2021, 0]
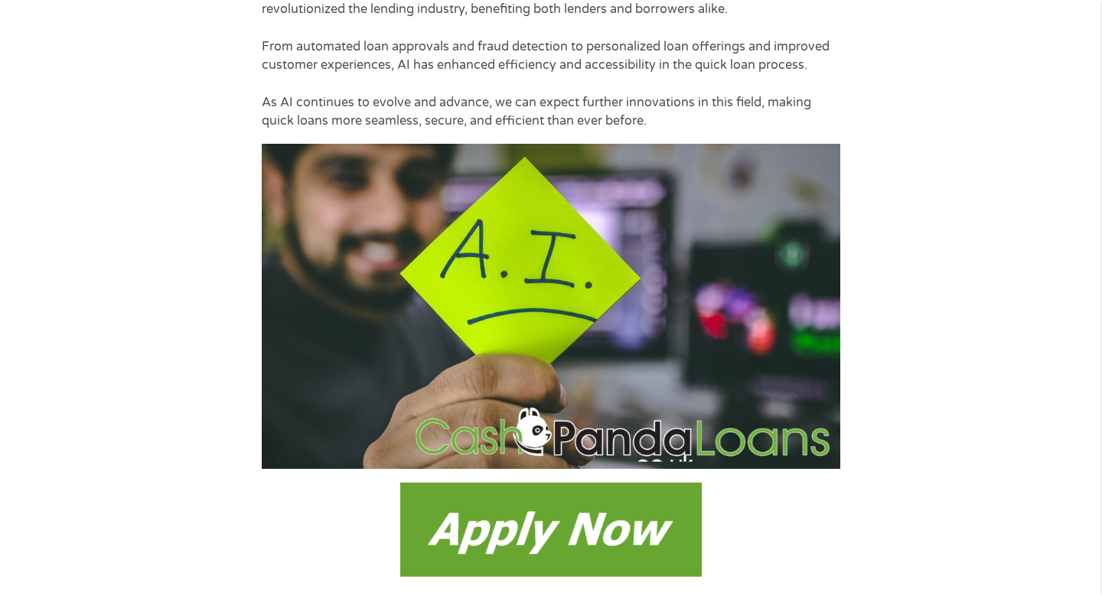
click at [584, 534] on img at bounding box center [551, 530] width 302 height 94
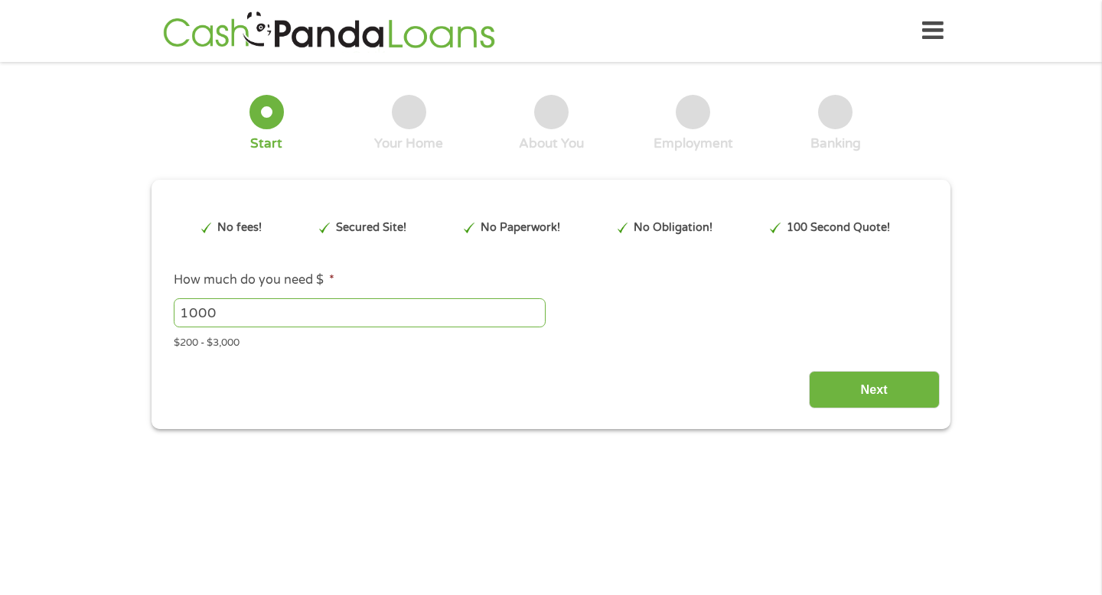
type input "Cj0KCQjww4TGBhCKARIsAFLXndRHCJVEw32N7WcNuey3TYYju8u945IEOD7Vn1xNC7-Yi60axdxcG8o…"
click at [378, 303] on input "1000" at bounding box center [360, 313] width 372 height 29
click at [376, 303] on input "1000" at bounding box center [360, 313] width 372 height 29
click at [188, 312] on input "1000" at bounding box center [360, 313] width 372 height 29
type input "2000"
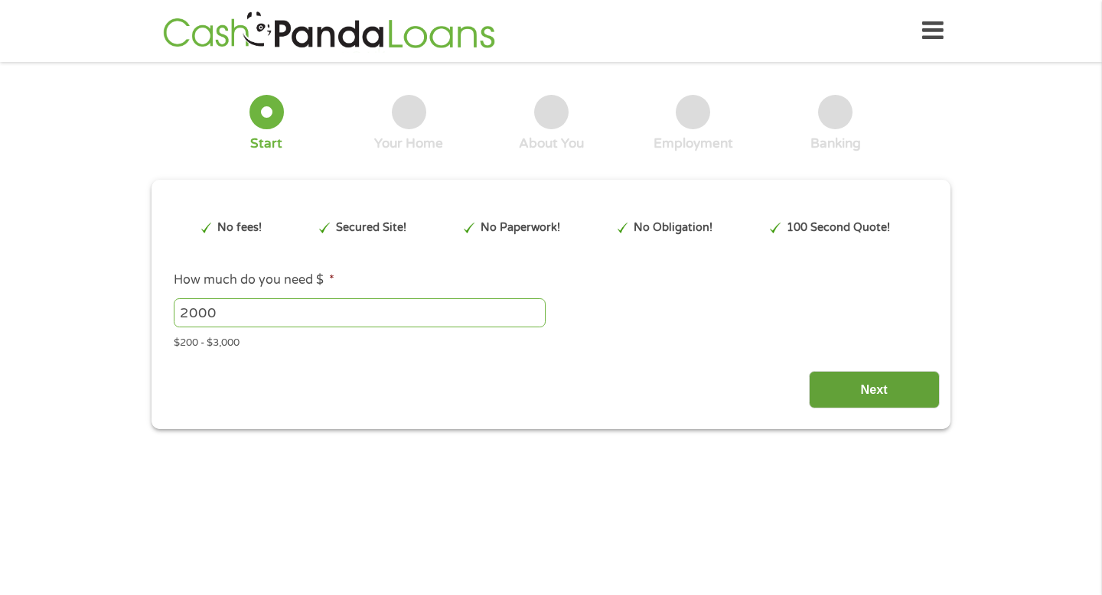
click at [889, 391] on input "Next" at bounding box center [874, 390] width 131 height 38
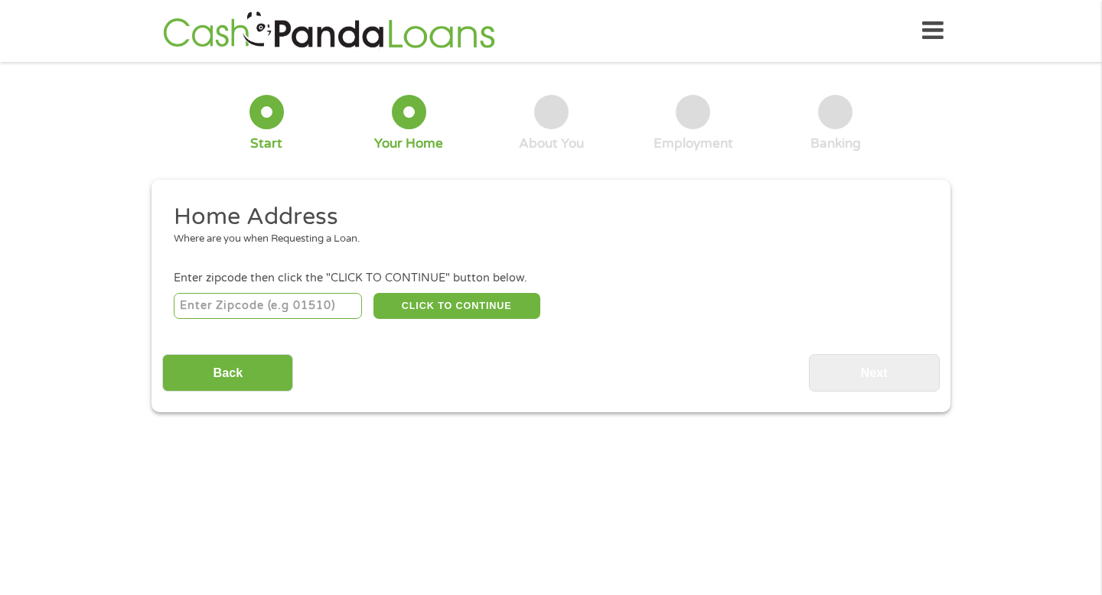
click at [281, 308] on input "number" at bounding box center [268, 306] width 189 height 26
type input "32807"
select select "Florida"
click at [401, 302] on button "CLICK TO CONTINUE" at bounding box center [457, 306] width 167 height 26
type input "32807"
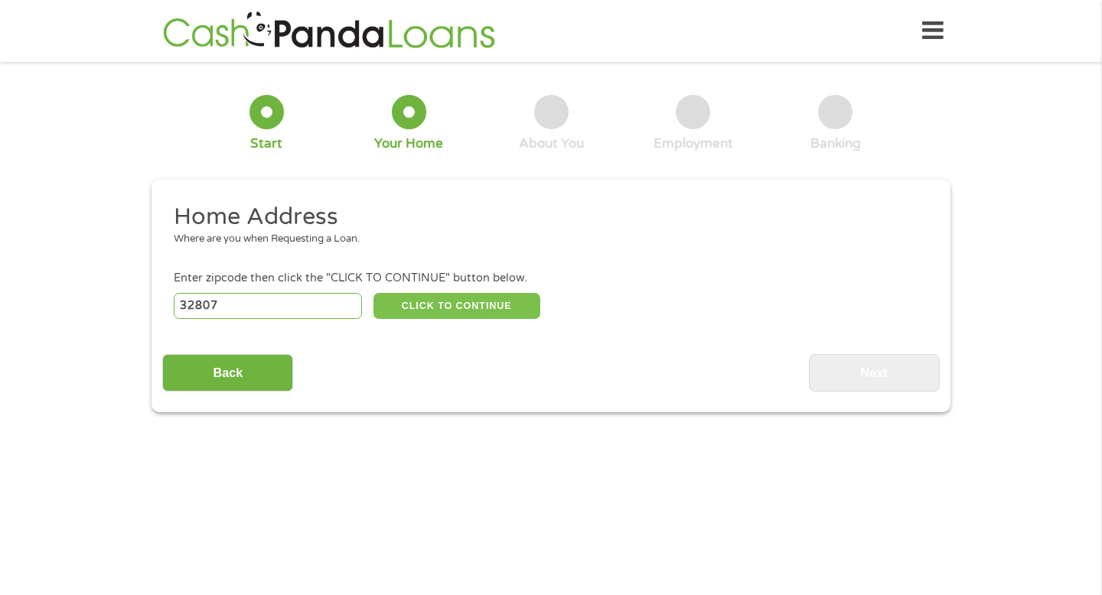
type input "Orlando"
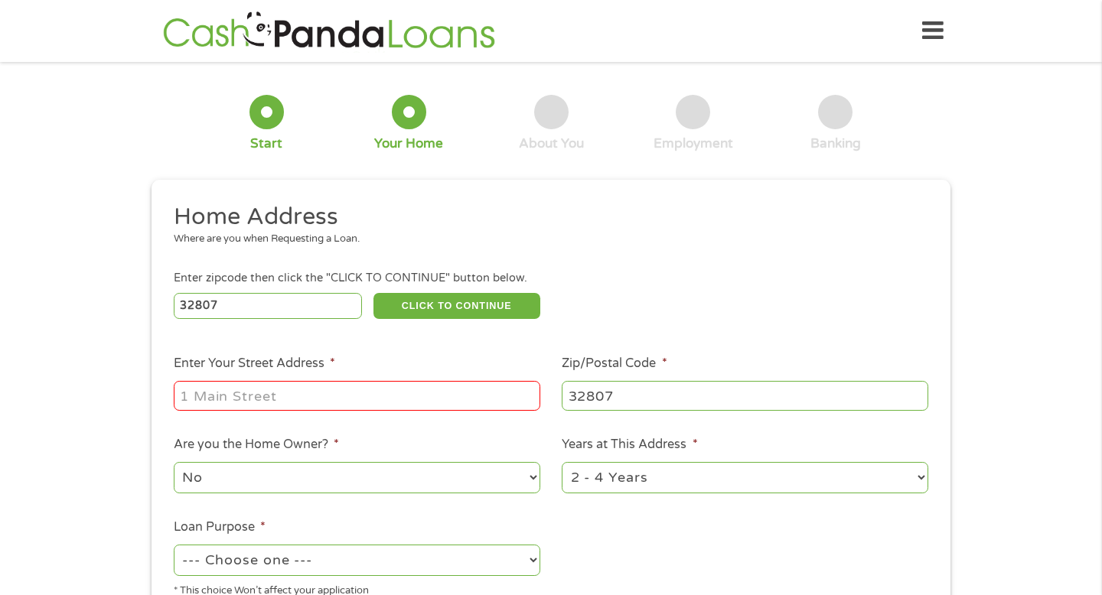
click at [367, 390] on input "Enter Your Street Address *" at bounding box center [357, 395] width 367 height 29
type input "976 Soria Avenue"
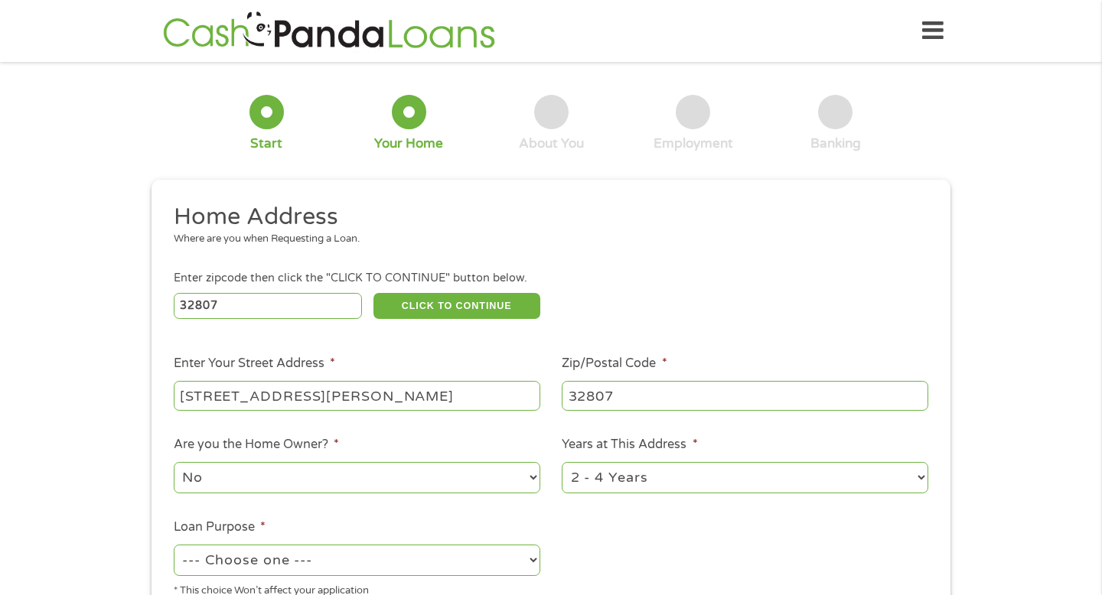
click at [672, 543] on ul "Home Address Where are you when Requesting a Loan. Enter zipcode then click the…" at bounding box center [550, 406] width 777 height 409
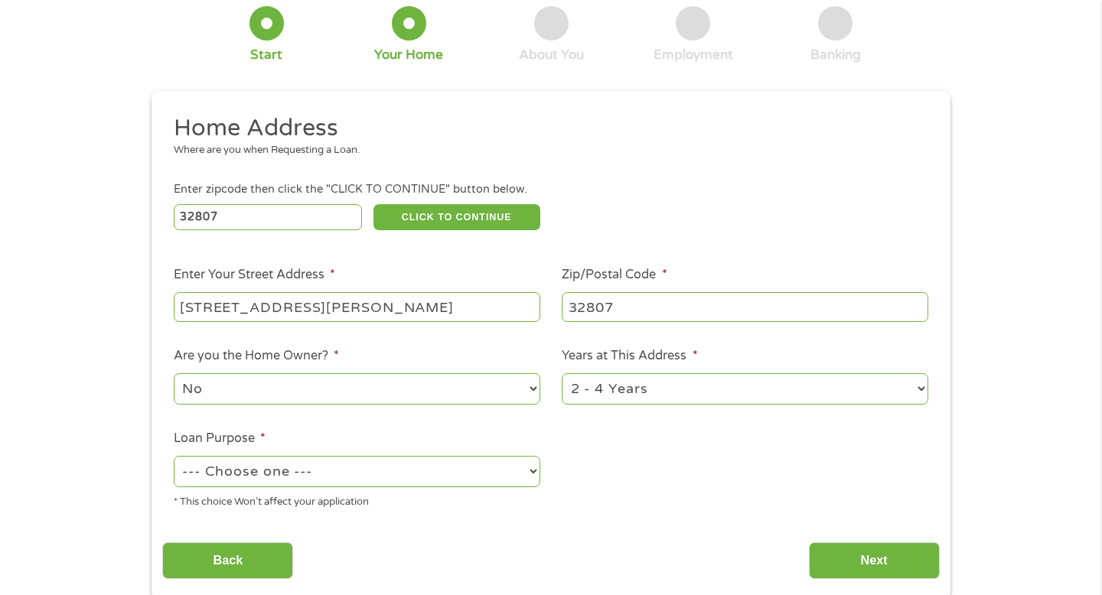
scroll to position [92, 0]
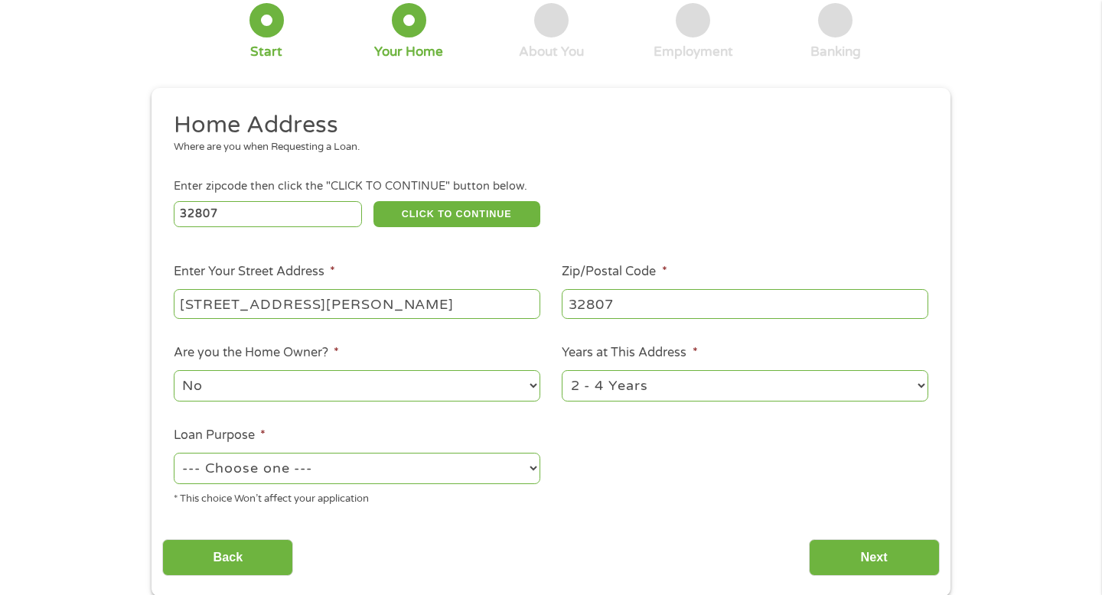
click at [436, 455] on select "--- Choose one --- Pay Bills Debt Consolidation Home Improvement Major Purchase…" at bounding box center [357, 468] width 367 height 31
select select "other"
click at [174, 454] on select "--- Choose one --- Pay Bills Debt Consolidation Home Improvement Major Purchase…" at bounding box center [357, 468] width 367 height 31
click at [734, 383] on select "1 Year or less 1 - 2 Years 2 - 4 Years Over 4 Years" at bounding box center [745, 385] width 367 height 31
click at [700, 393] on select "1 Year or less 1 - 2 Years 2 - 4 Years Over 4 Years" at bounding box center [745, 385] width 367 height 31
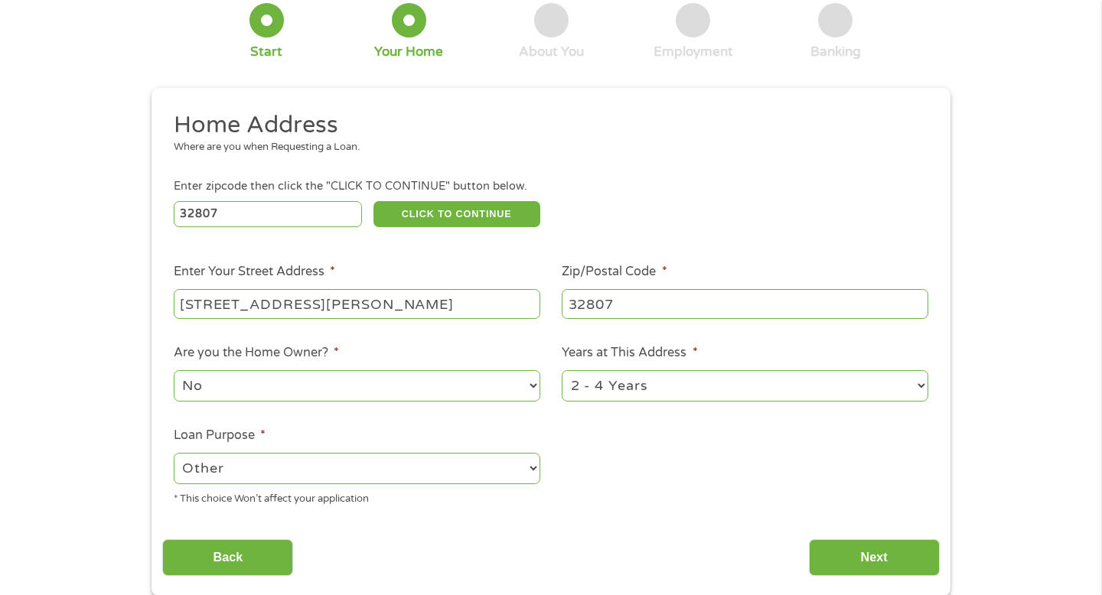
select select "60months"
click at [562, 371] on select "1 Year or less 1 - 2 Years 2 - 4 Years Over 4 Years" at bounding box center [745, 385] width 367 height 31
click at [878, 586] on div "This field is hidden when viewing the form gclid Cj0KCQjww4TGBhCKARIsAFLXndRHCJ…" at bounding box center [551, 342] width 799 height 509
click at [874, 563] on input "Next" at bounding box center [874, 559] width 131 height 38
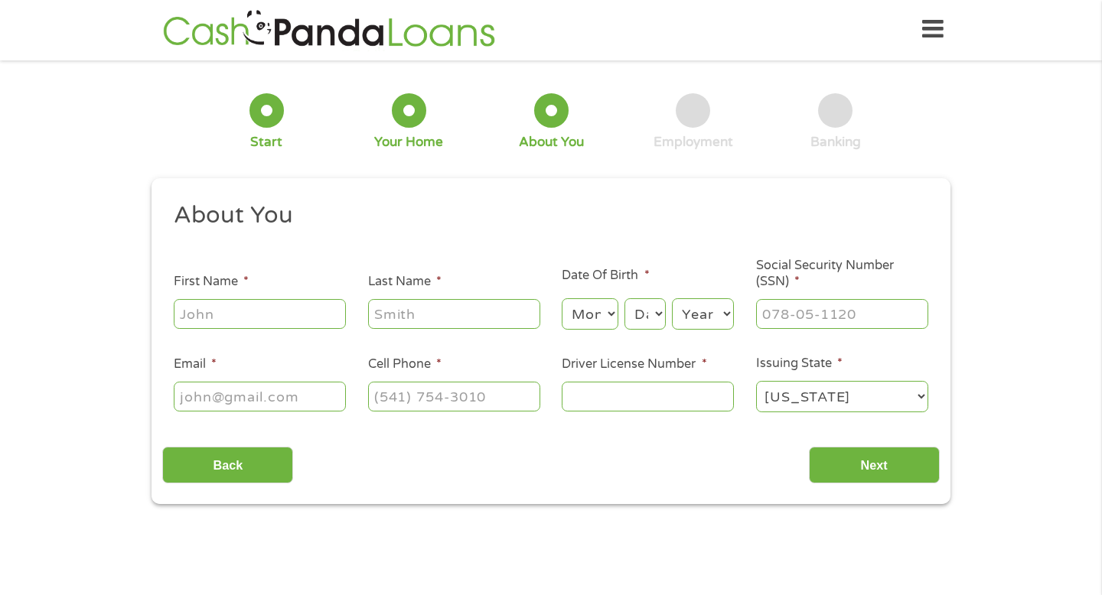
scroll to position [0, 0]
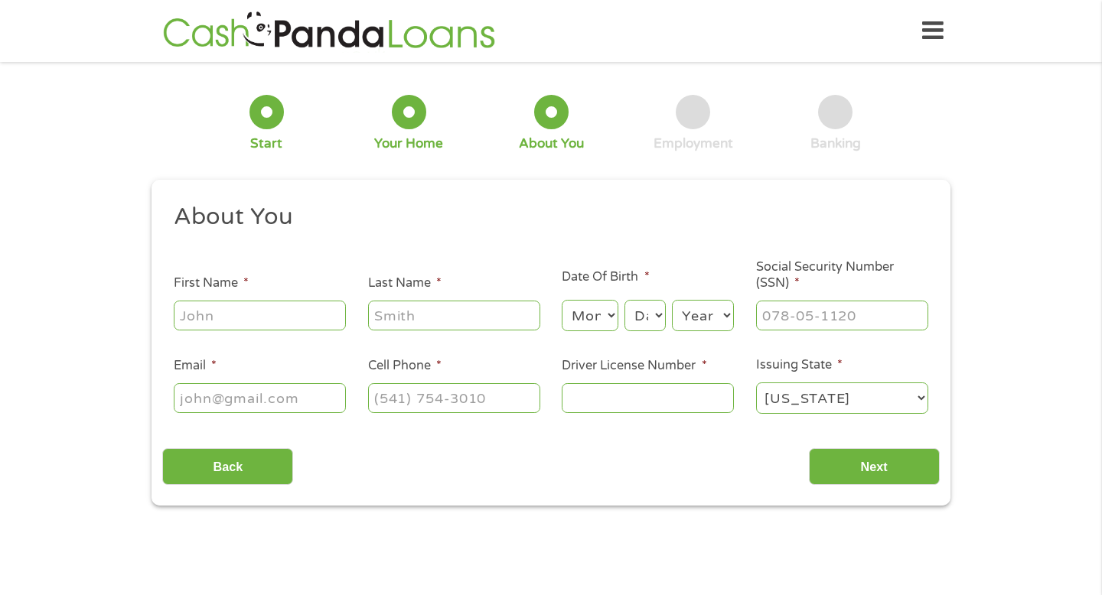
click at [207, 318] on input "First Name *" at bounding box center [260, 315] width 172 height 29
type input "Cherokee"
type input "Brown"
type input "cherokeebrownit2@gmail.com"
drag, startPoint x: 505, startPoint y: 403, endPoint x: 251, endPoint y: 403, distance: 254.1
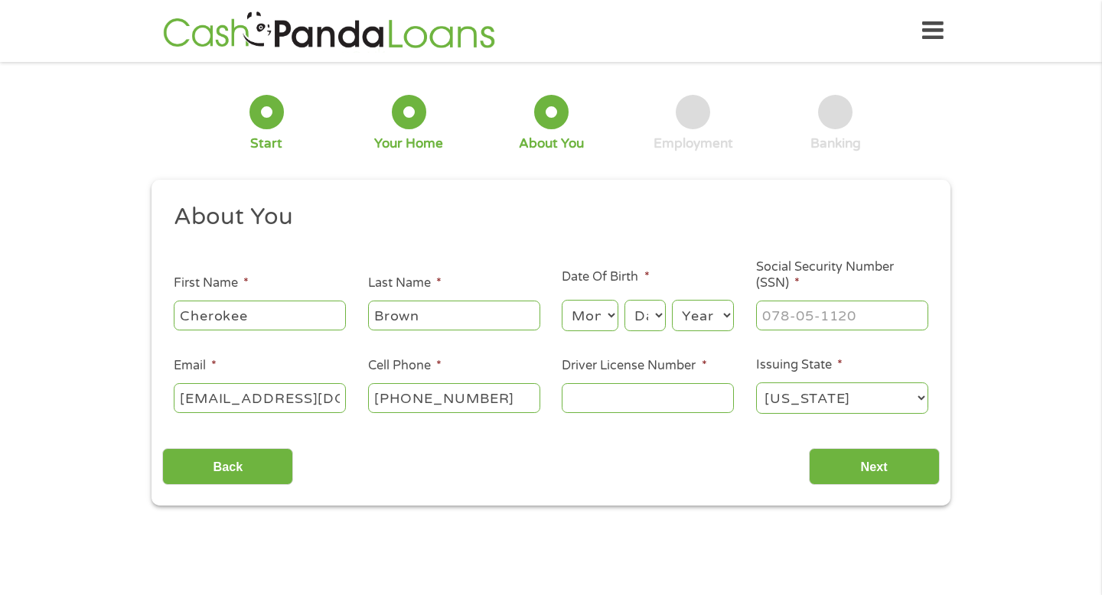
click at [253, 403] on ul "About You This field is hidden when viewing the form Title * --- Choose one ---…" at bounding box center [550, 315] width 777 height 226
drag, startPoint x: 508, startPoint y: 397, endPoint x: 333, endPoint y: 394, distance: 175.3
click at [333, 394] on ul "About You This field is hidden when viewing the form Title * --- Choose one ---…" at bounding box center [550, 315] width 777 height 226
type input "(407) 717-8459"
click at [244, 401] on input "cherokeebrownit2@gmail.com" at bounding box center [260, 397] width 172 height 29
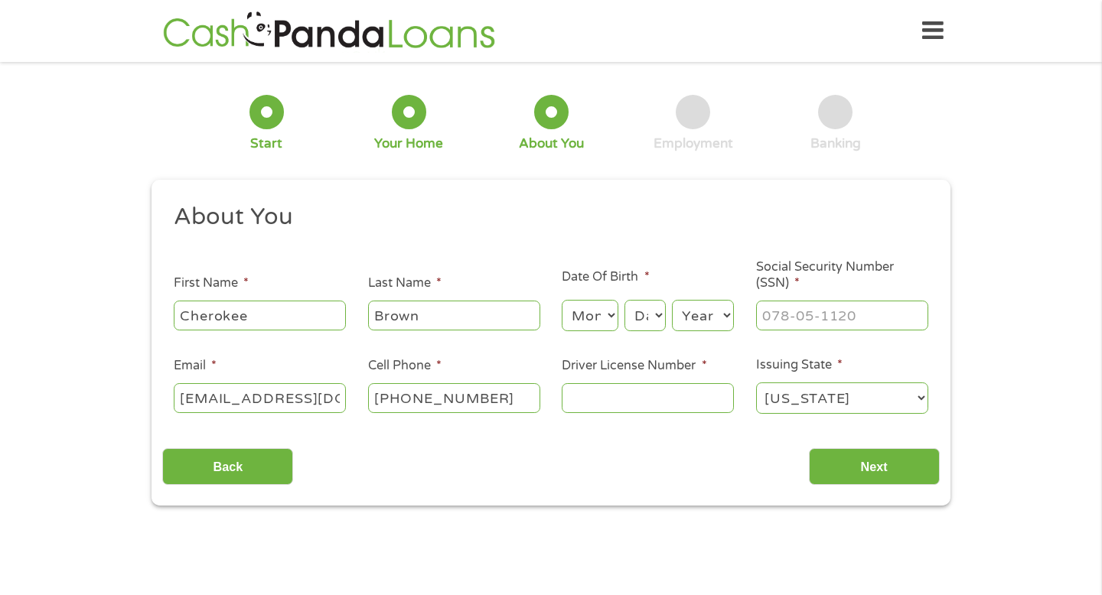
scroll to position [0, 64]
drag, startPoint x: 179, startPoint y: 398, endPoint x: 443, endPoint y: 396, distance: 264.1
click at [443, 398] on ul "About You This field is hidden when viewing the form Title * --- Choose one ---…" at bounding box center [550, 315] width 777 height 226
type input "cherobrown97@gmail.com"
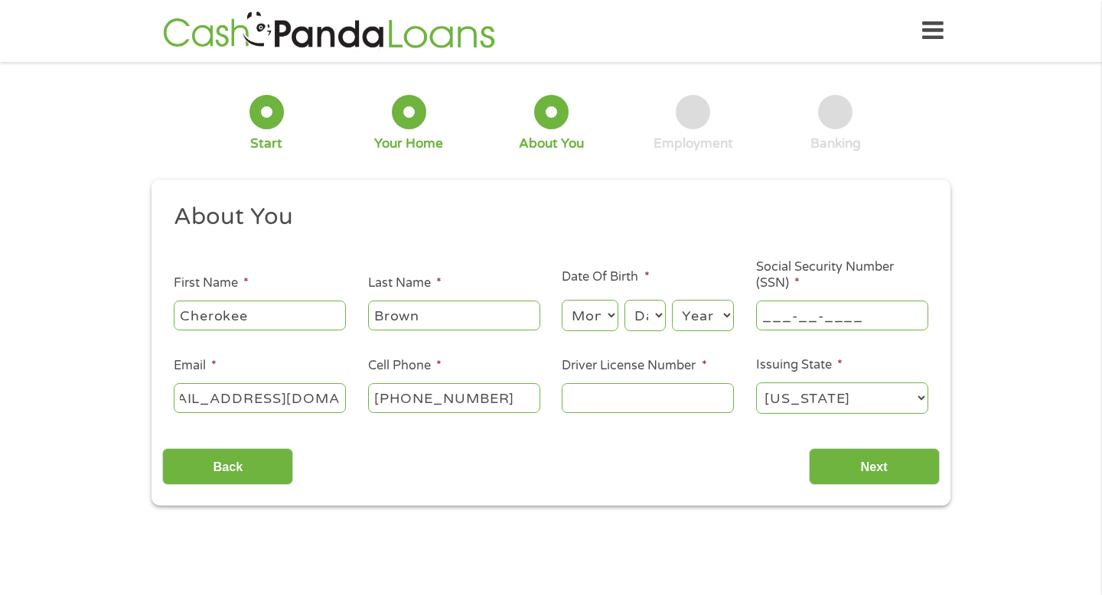
click at [815, 305] on input "___-__-____" at bounding box center [842, 315] width 172 height 29
type input "090-86-8403"
click at [661, 401] on input "Driver License Number *" at bounding box center [648, 397] width 172 height 29
type input "650109975620"
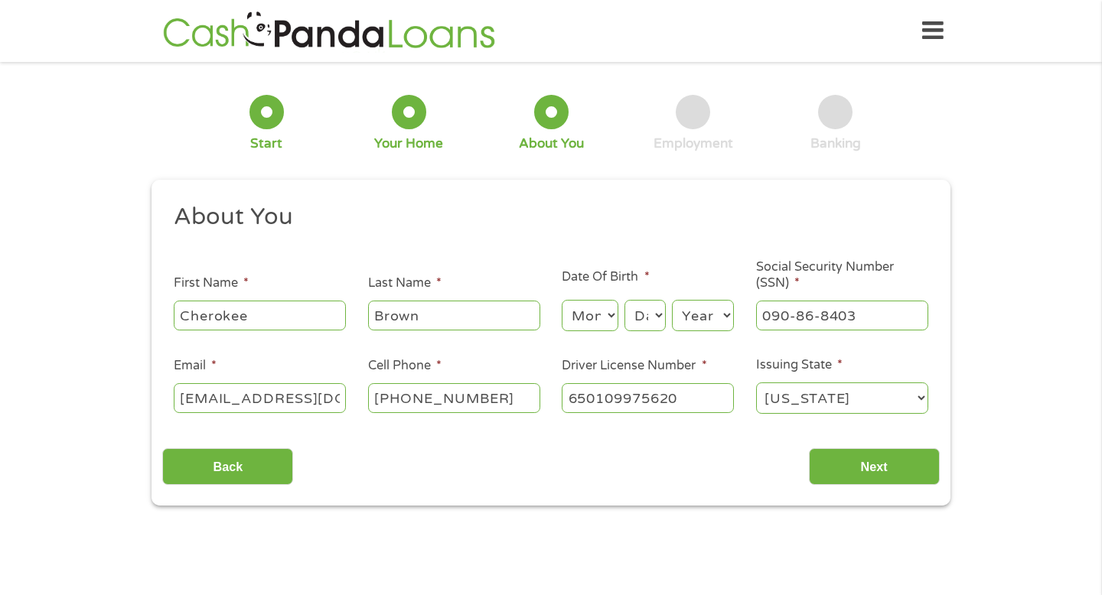
click at [605, 319] on select "Month 1 2 3 4 5 6 7 8 9 10 11 12" at bounding box center [590, 315] width 56 height 31
select select "2"
click at [562, 301] on select "Month 1 2 3 4 5 6 7 8 9 10 11 12" at bounding box center [590, 315] width 56 height 31
click at [649, 312] on select "Day 1 2 3 4 5 6 7 8 9 10 11 12 13 14 15 16 17 18 19 20 21 22 23 24 25 26 27 28 …" at bounding box center [645, 315] width 41 height 31
select select "22"
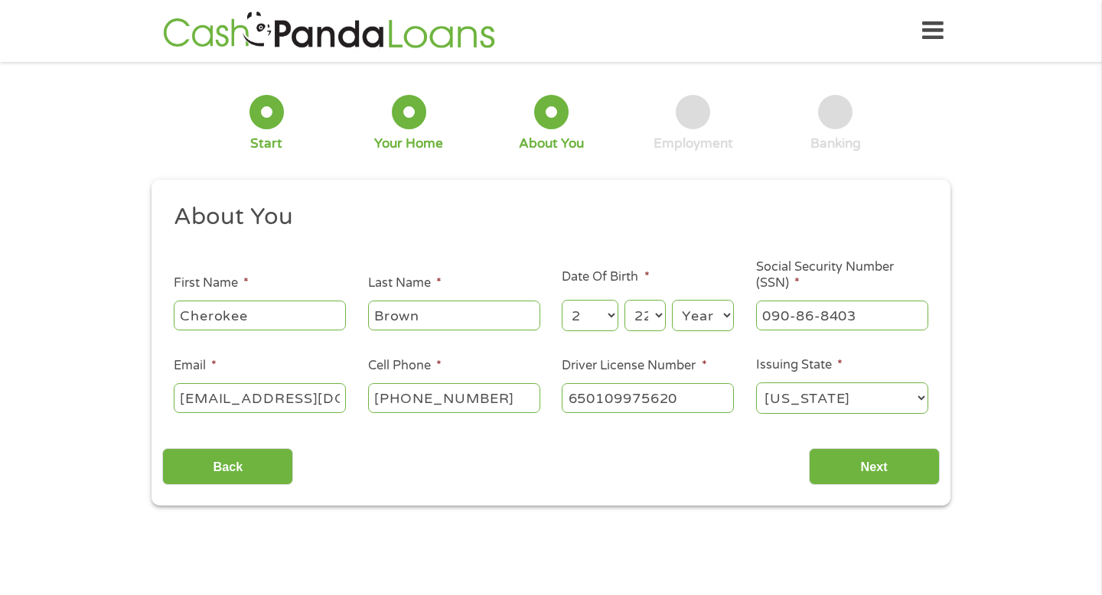
click at [625, 301] on select "Day 1 2 3 4 5 6 7 8 9 10 11 12 13 14 15 16 17 18 19 20 21 22 23 24 25 26 27 28 …" at bounding box center [645, 315] width 41 height 31
click at [697, 321] on select "Year 2007 2006 2005 2004 2003 2002 2001 2000 1999 1998 1997 1996 1995 1994 1993…" at bounding box center [703, 315] width 62 height 31
select select "1997"
click at [672, 301] on select "Year 2007 2006 2005 2004 2003 2002 2001 2000 1999 1998 1997 1996 1995 1994 1993…" at bounding box center [703, 315] width 62 height 31
click at [845, 469] on input "Next" at bounding box center [874, 468] width 131 height 38
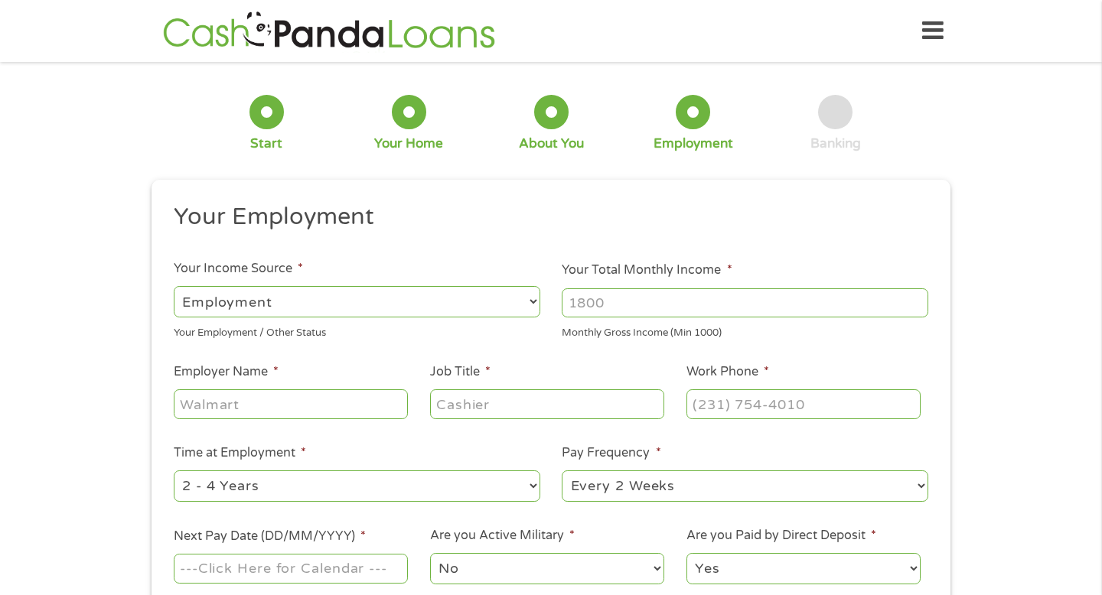
scroll to position [6, 6]
click at [737, 297] on input "Your Total Monthly Income *" at bounding box center [745, 303] width 367 height 29
type input "6250"
click at [315, 404] on input "Employer Name *" at bounding box center [291, 404] width 234 height 29
type input "US Battery Supply"
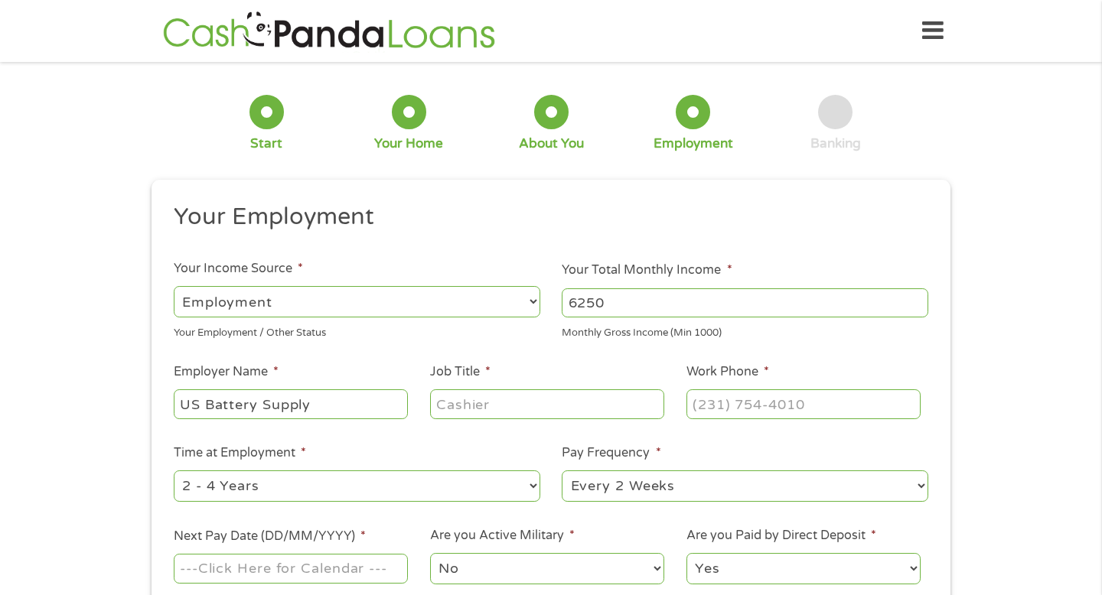
click at [484, 411] on input "Job Title *" at bounding box center [547, 404] width 234 height 29
type input "Sales Training Manager"
type input "(855) 487-2288"
click at [719, 458] on li "Pay Frequency * --- Choose one --- Every 2 Weeks Every Week Monthly Semi-Monthly" at bounding box center [745, 474] width 389 height 60
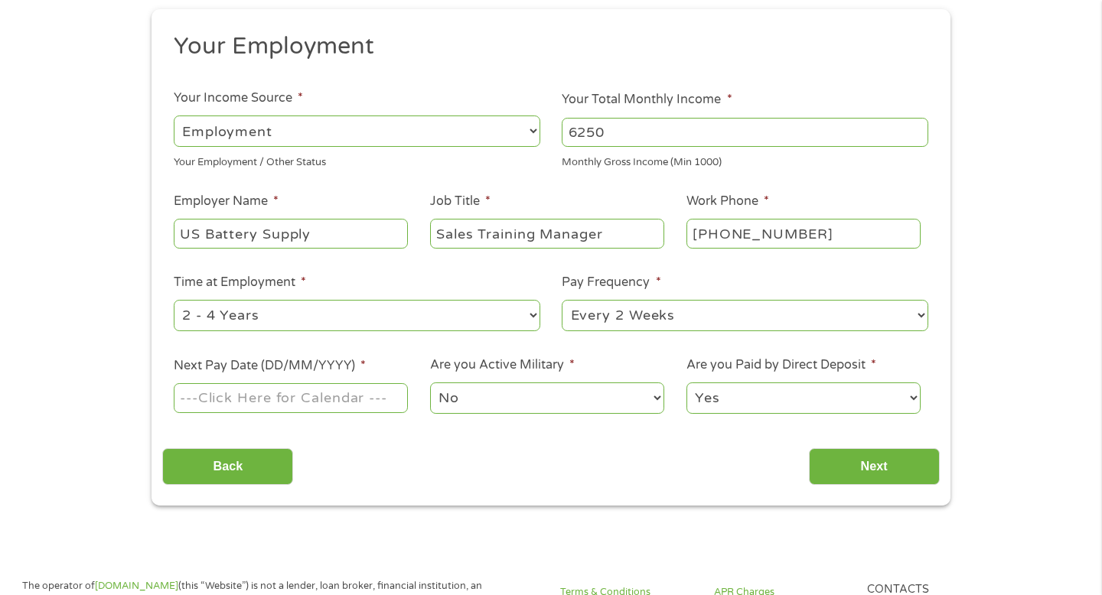
scroll to position [184, 0]
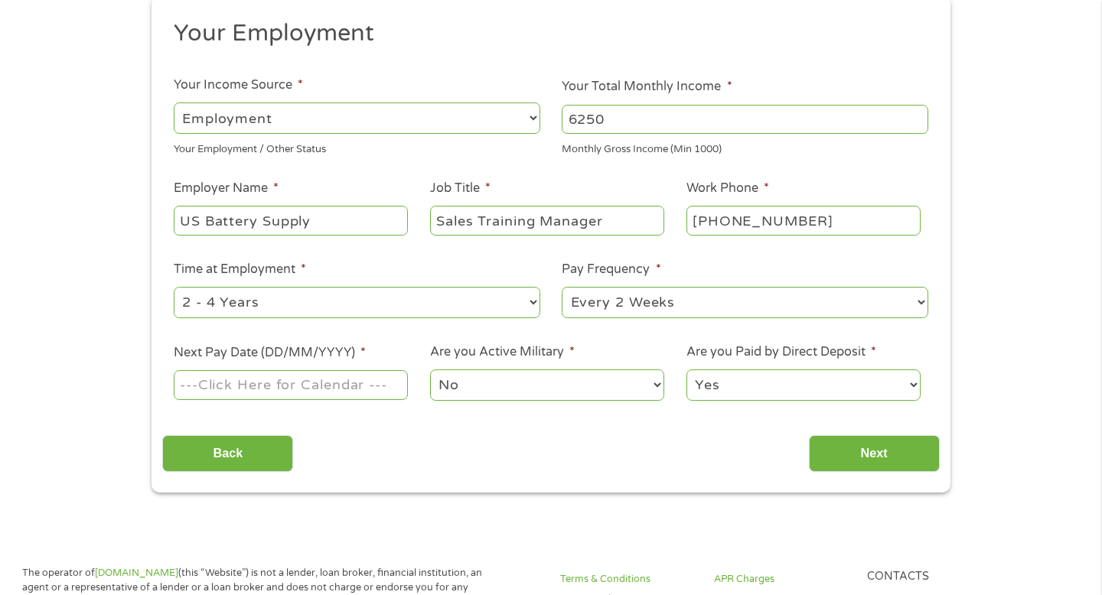
click at [286, 374] on input "Next Pay Date (DD/MM/YYYY) *" at bounding box center [291, 384] width 234 height 29
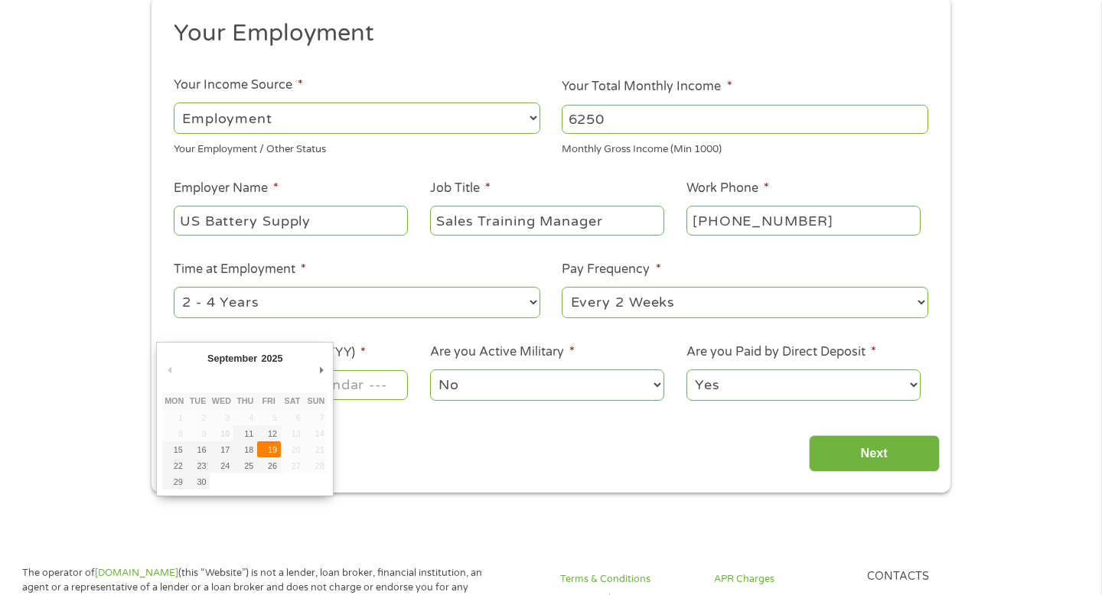
type input "19/09/2025"
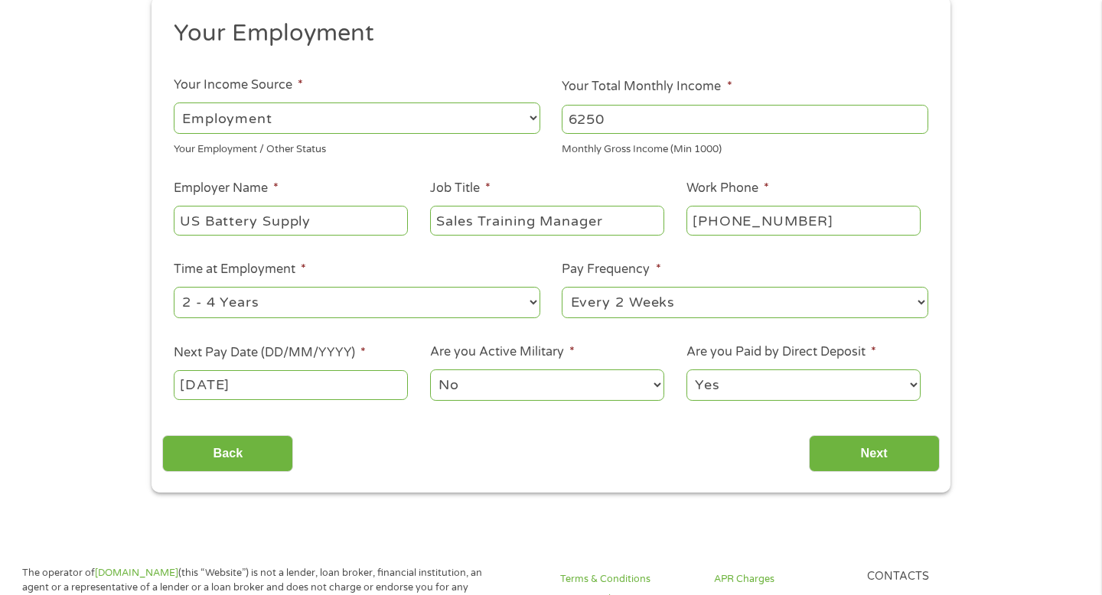
click at [787, 376] on select "Yes No" at bounding box center [804, 385] width 234 height 31
select select "0"
click at [687, 370] on select "Yes No" at bounding box center [804, 385] width 234 height 31
click at [862, 469] on input "Next" at bounding box center [874, 455] width 131 height 38
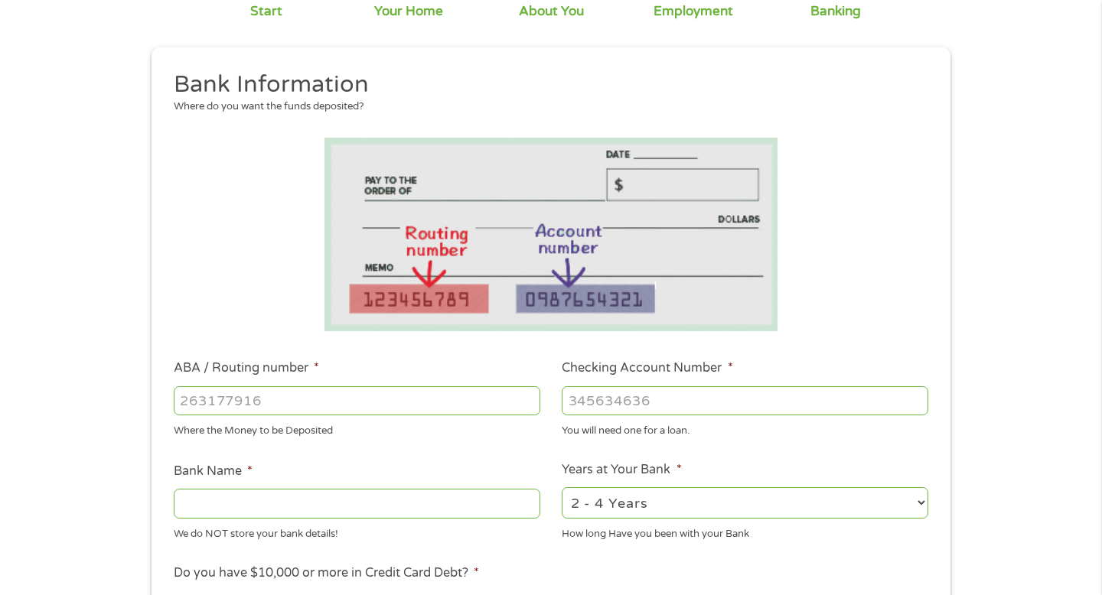
scroll to position [0, 0]
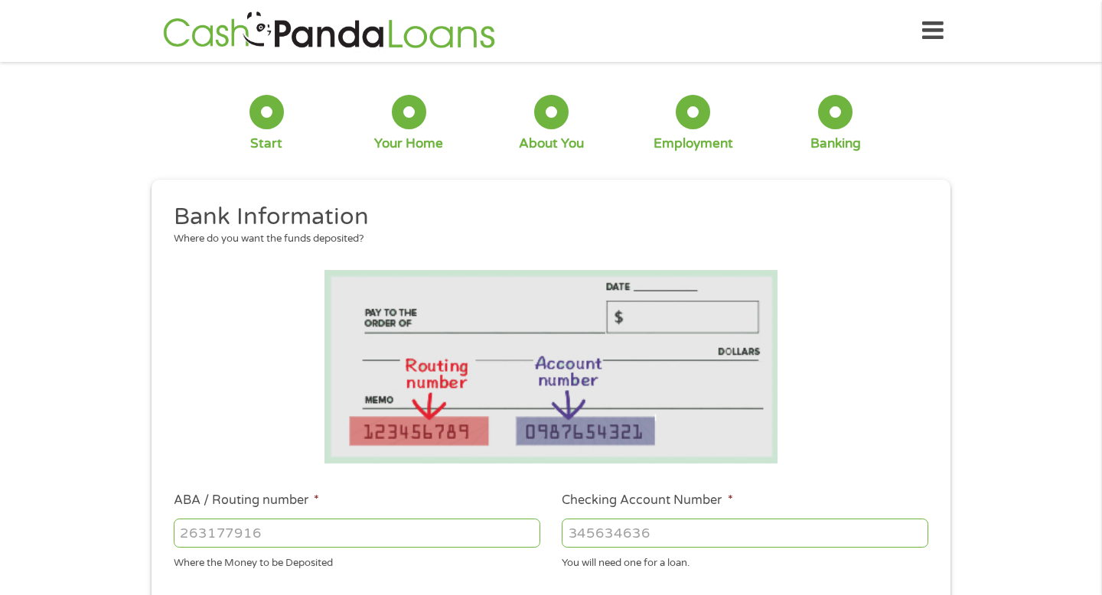
click at [438, 519] on input "ABA / Routing number *" at bounding box center [357, 533] width 367 height 29
type input "26708131"
type input "562085525"
click at [863, 412] on li at bounding box center [550, 367] width 777 height 194
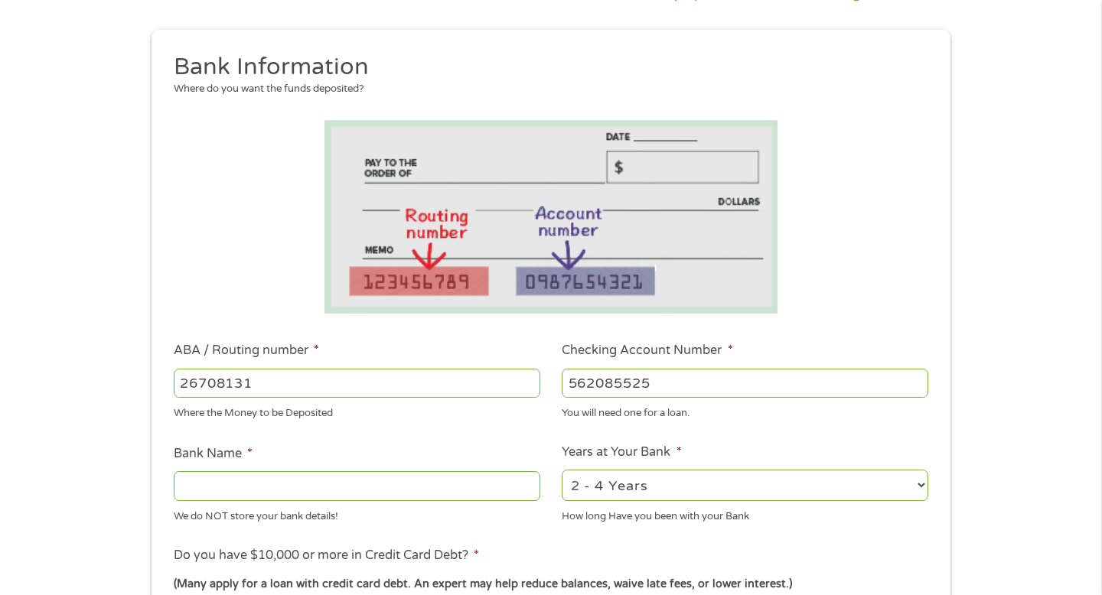
scroll to position [184, 0]
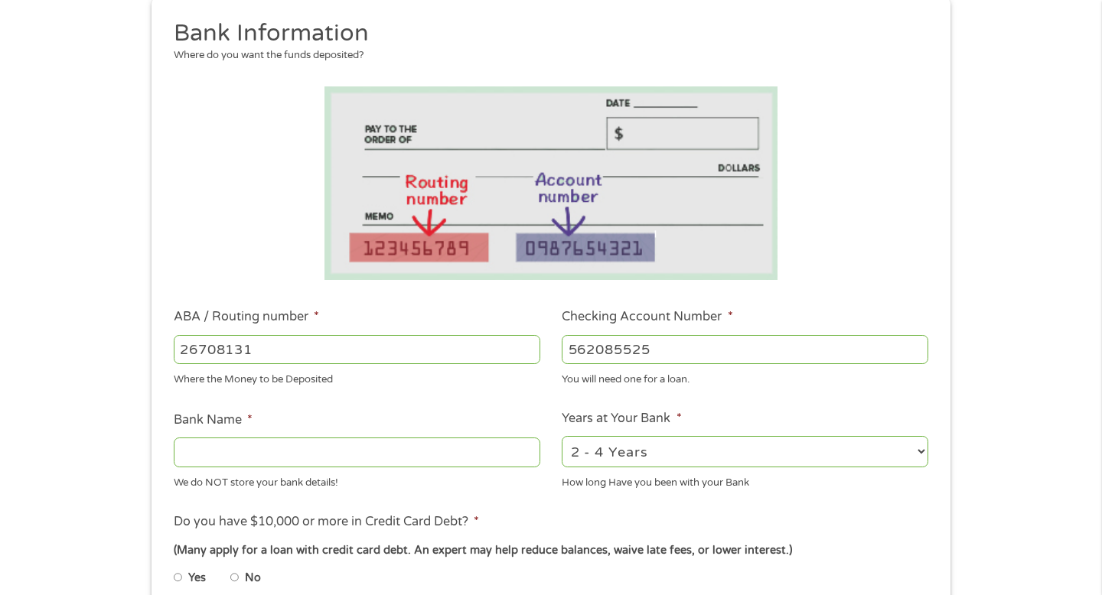
click at [261, 348] on input "26708131" at bounding box center [357, 349] width 367 height 29
click at [226, 351] on input "26708131" at bounding box center [357, 349] width 367 height 29
type input "267084131"
type input "JP MORGAN CHASE BANK NA"
type input "267084131"
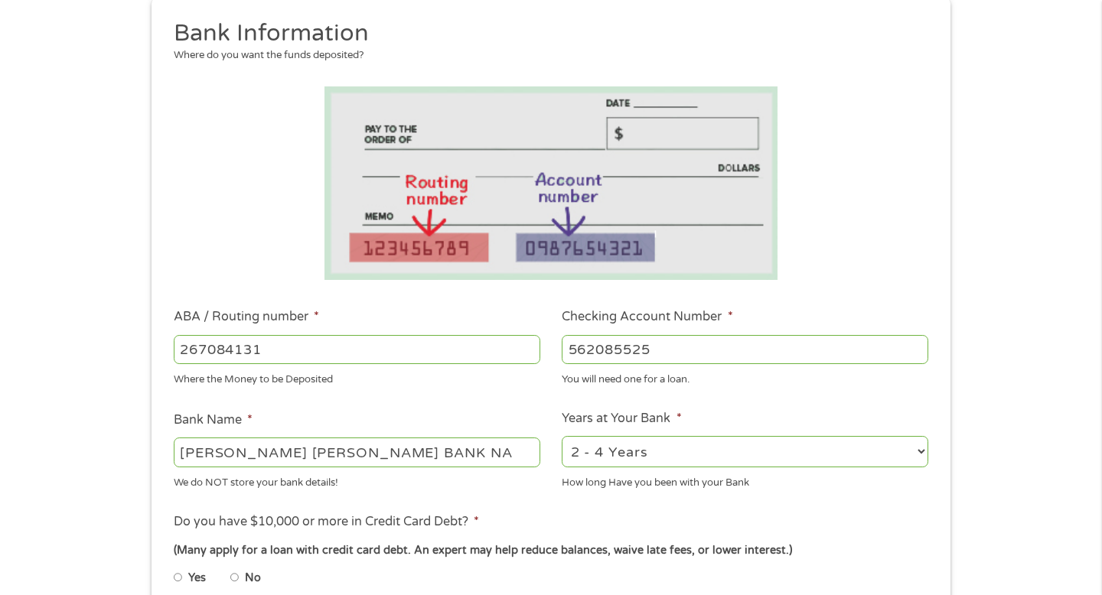
click at [775, 413] on li "Years at Your Bank * 2 - 4 Years 6 - 12 Months 1 - 2 Years Over 4 Years How lon…" at bounding box center [745, 449] width 389 height 81
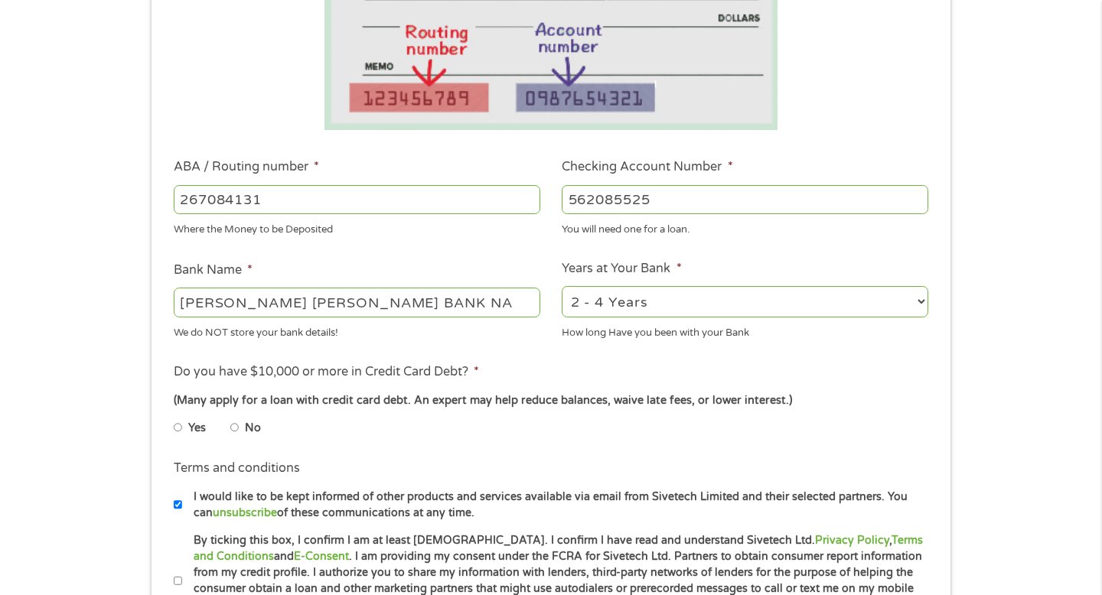
scroll to position [337, 0]
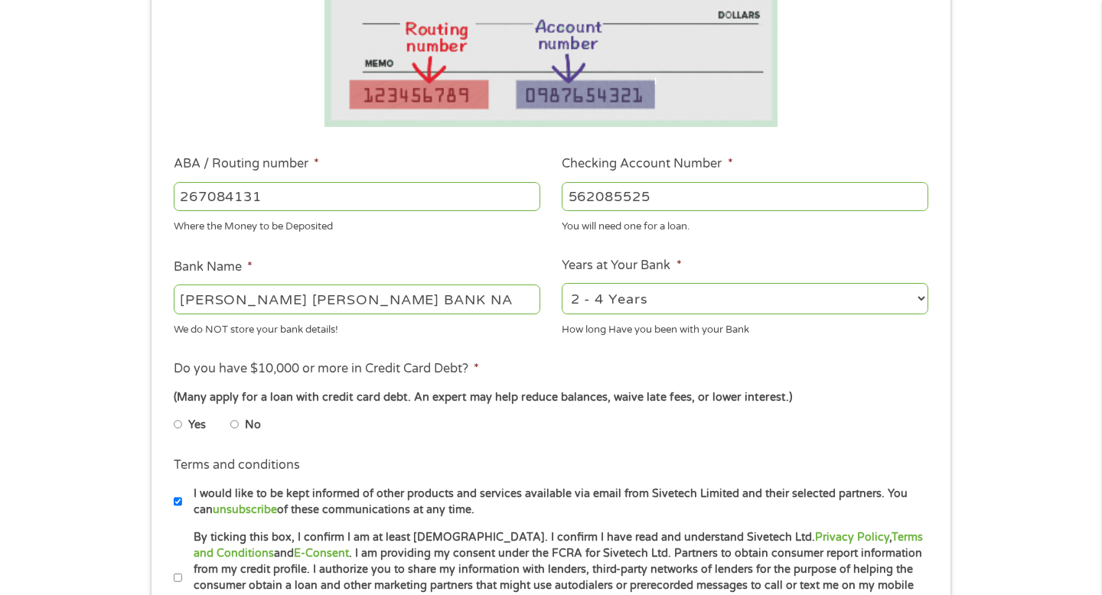
click at [233, 425] on input "No" at bounding box center [234, 425] width 9 height 24
radio input "true"
click at [348, 443] on ul "Yes No" at bounding box center [356, 427] width 365 height 35
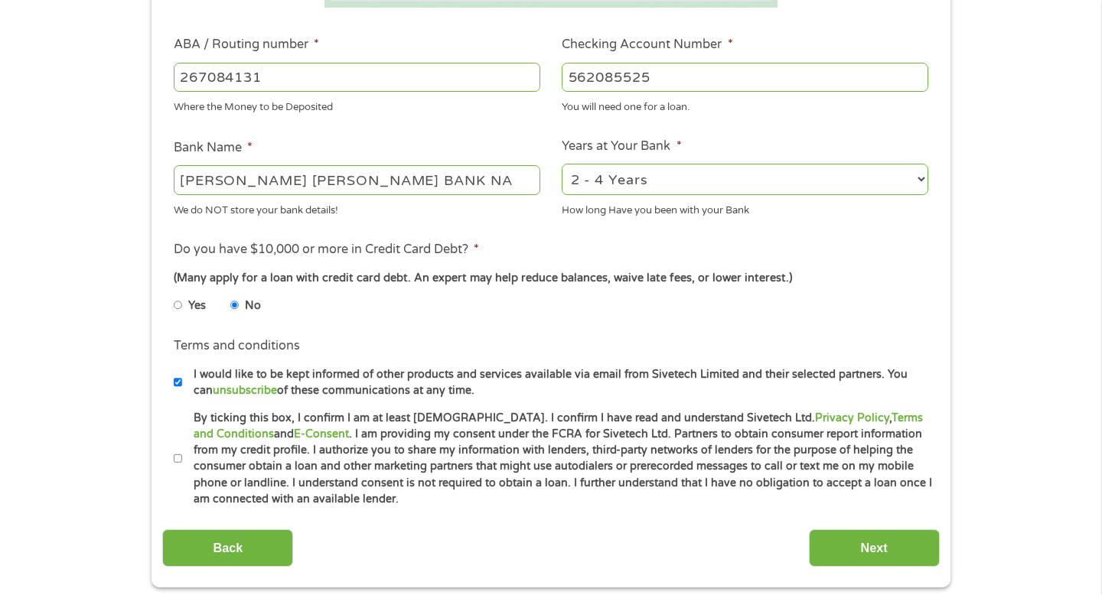
scroll to position [459, 0]
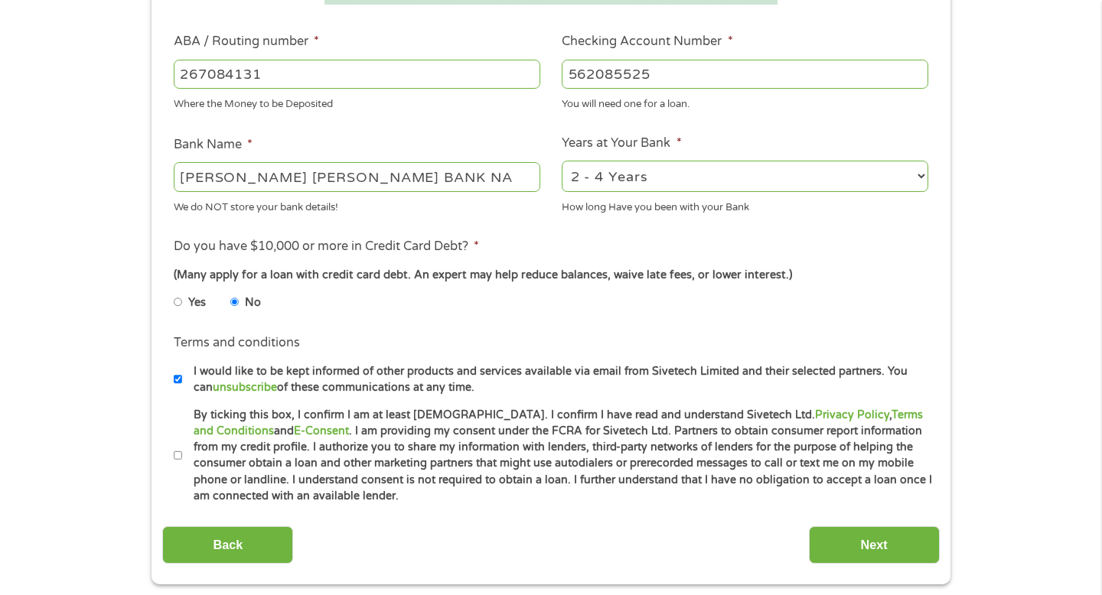
click at [176, 382] on input "I would like to be kept informed of other products and services available via e…" at bounding box center [178, 379] width 9 height 24
checkbox input "false"
click at [181, 458] on input "By ticking this box, I confirm I am at least 18 years old. I confirm I have rea…" at bounding box center [178, 456] width 9 height 24
checkbox input "true"
click at [878, 539] on input "Next" at bounding box center [874, 546] width 131 height 38
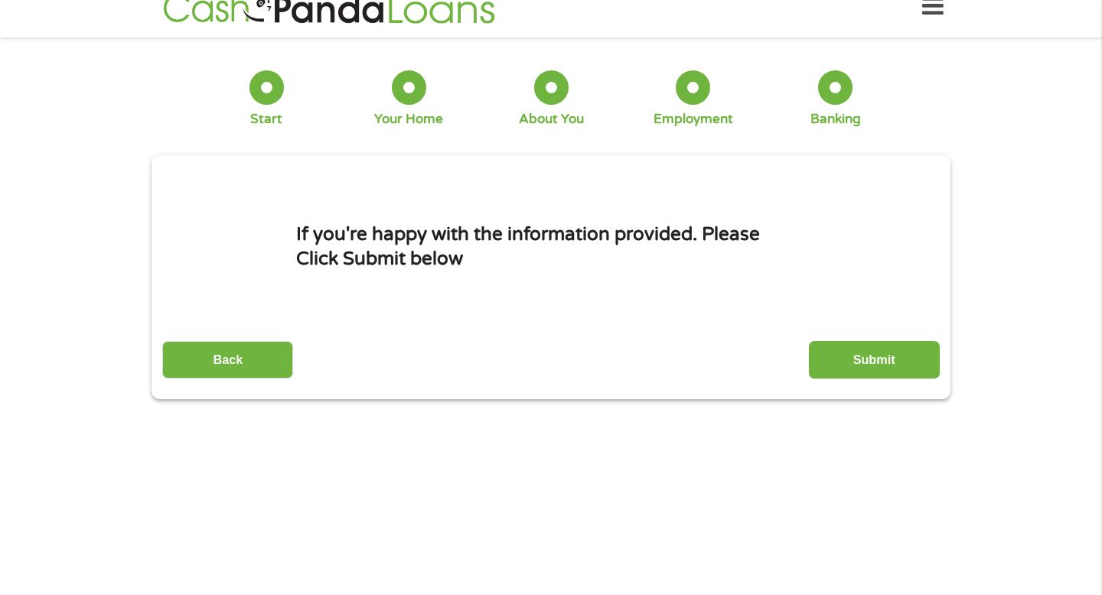
scroll to position [0, 0]
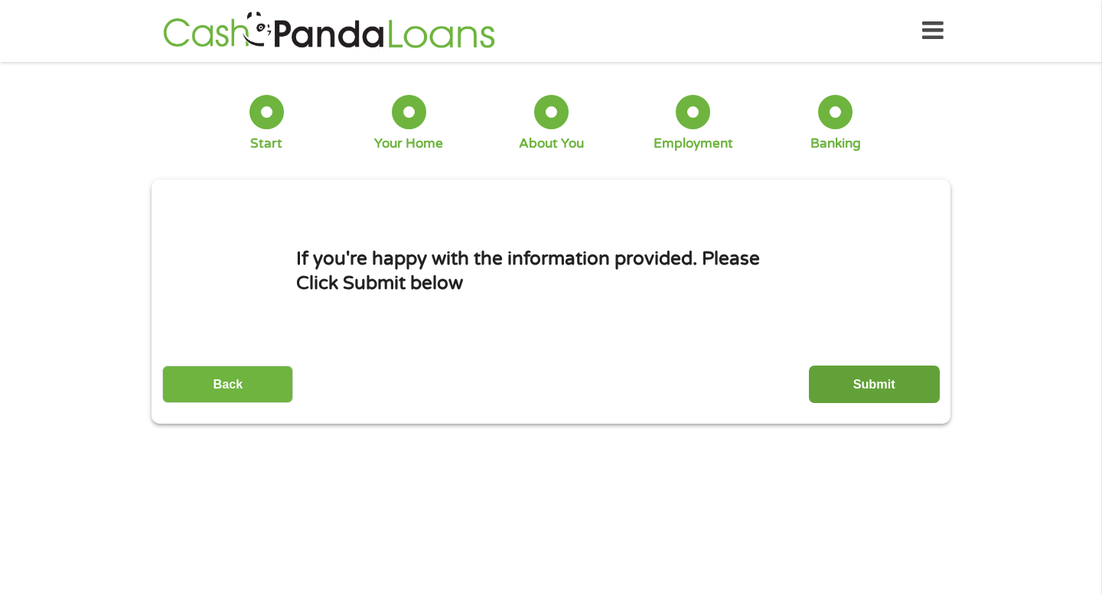
click at [880, 373] on input "Submit" at bounding box center [874, 385] width 131 height 38
